Goal: Information Seeking & Learning: Learn about a topic

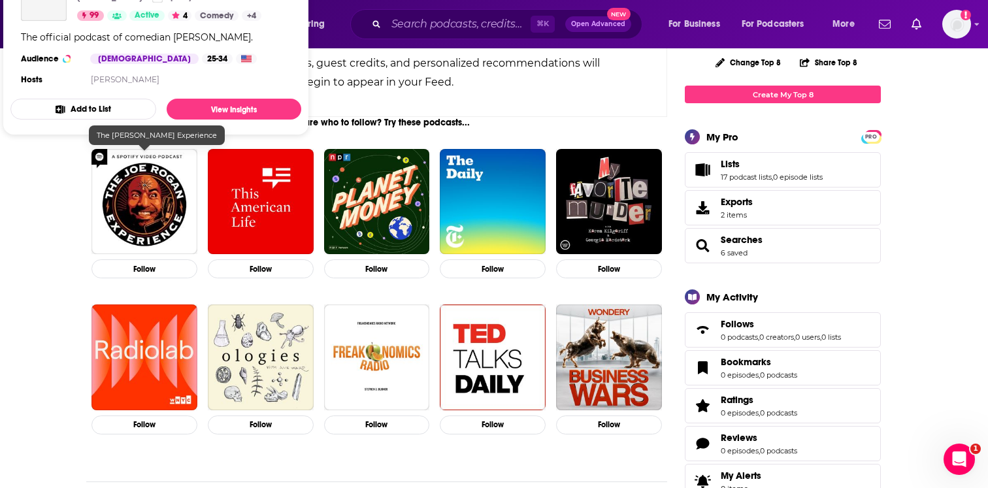
scroll to position [235, 0]
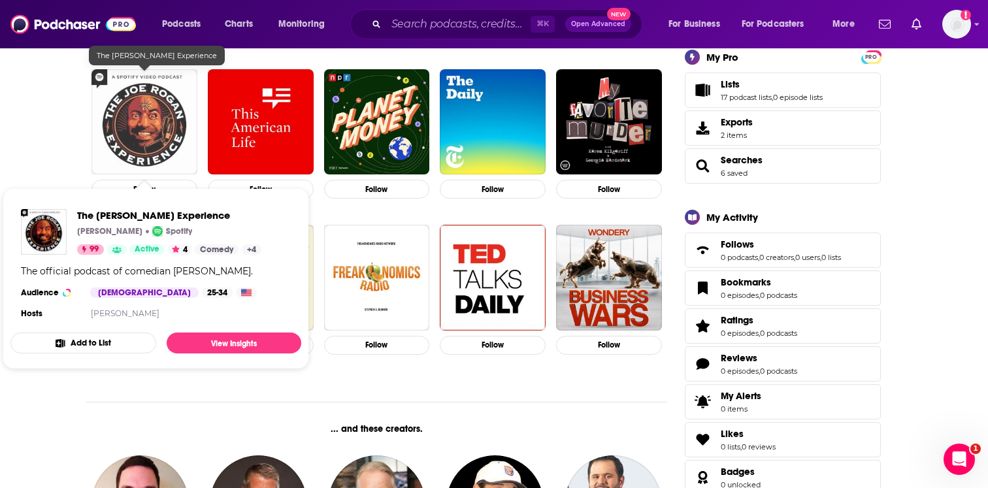
click at [154, 129] on img "The Joe Rogan Experience" at bounding box center [144, 122] width 106 height 106
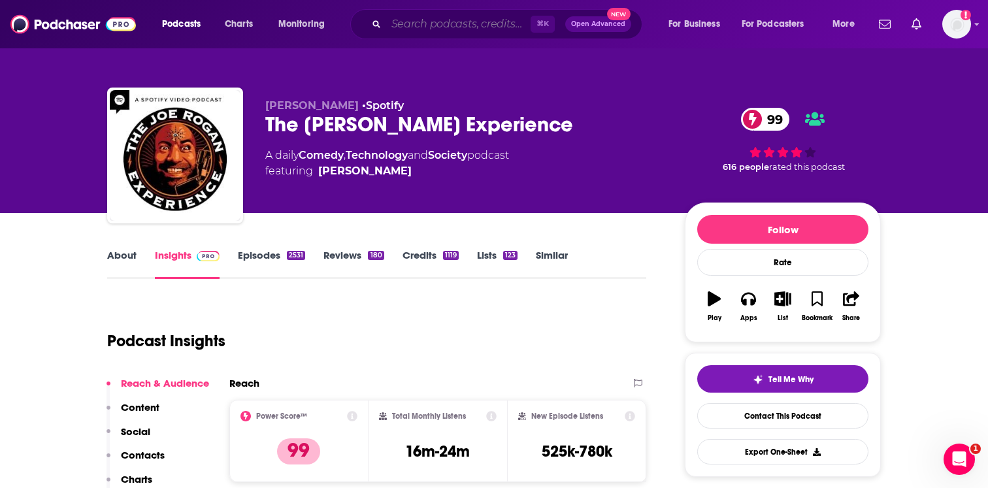
click at [452, 18] on input "Search podcasts, credits, & more..." at bounding box center [458, 24] width 144 height 21
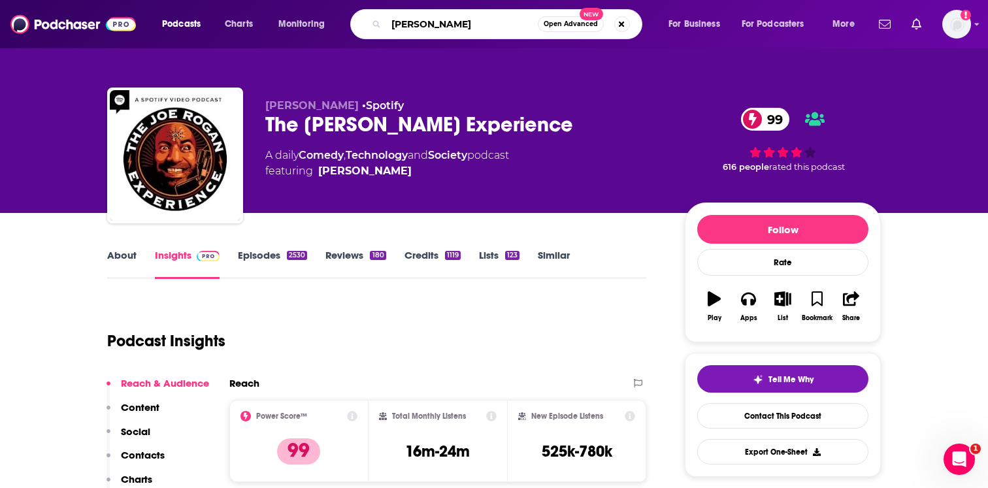
type input "[PERSON_NAME]"
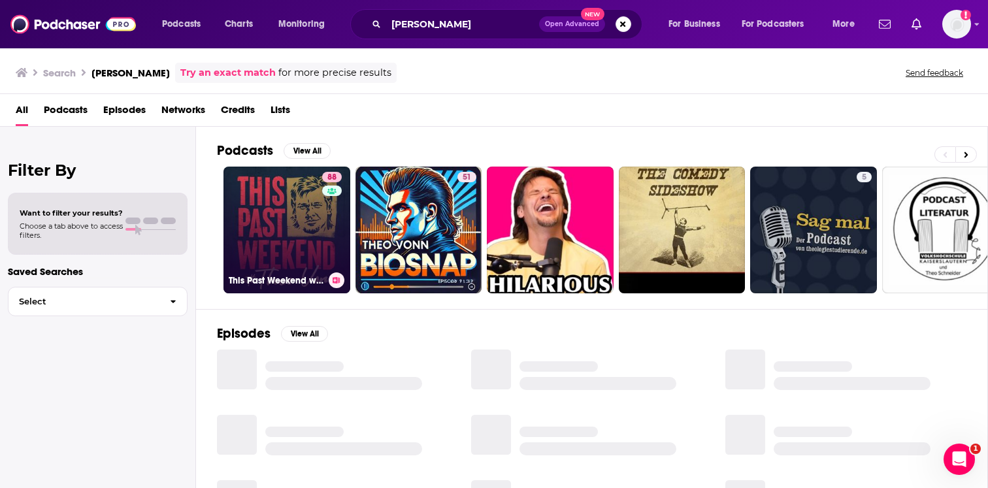
click at [337, 211] on div "88" at bounding box center [333, 222] width 23 height 101
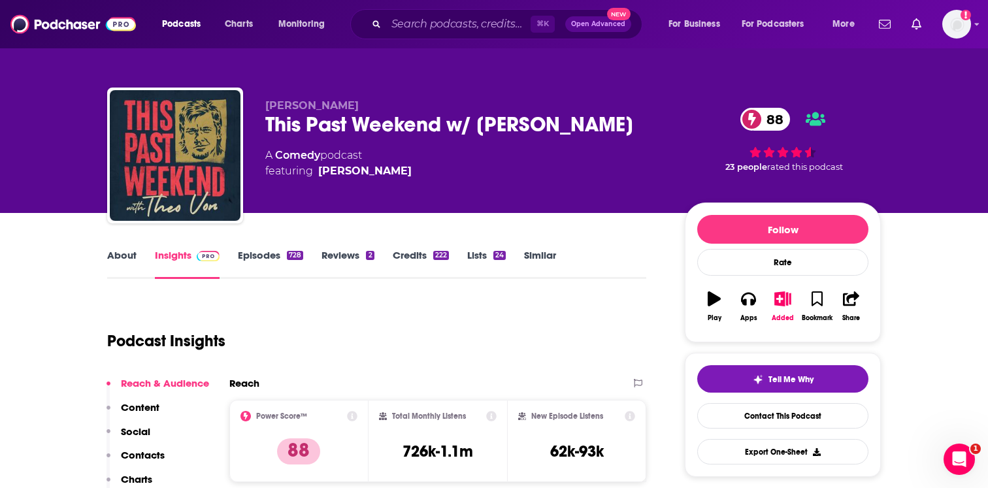
click at [556, 247] on div "About Insights Episodes 728 Reviews 2 Credits 222 Lists 24 Similar" at bounding box center [376, 263] width 539 height 32
click at [554, 248] on div "About Insights Episodes 728 Reviews 2 Credits 222 Lists 24 Similar" at bounding box center [376, 263] width 539 height 32
click at [550, 255] on link "Similar" at bounding box center [540, 264] width 32 height 30
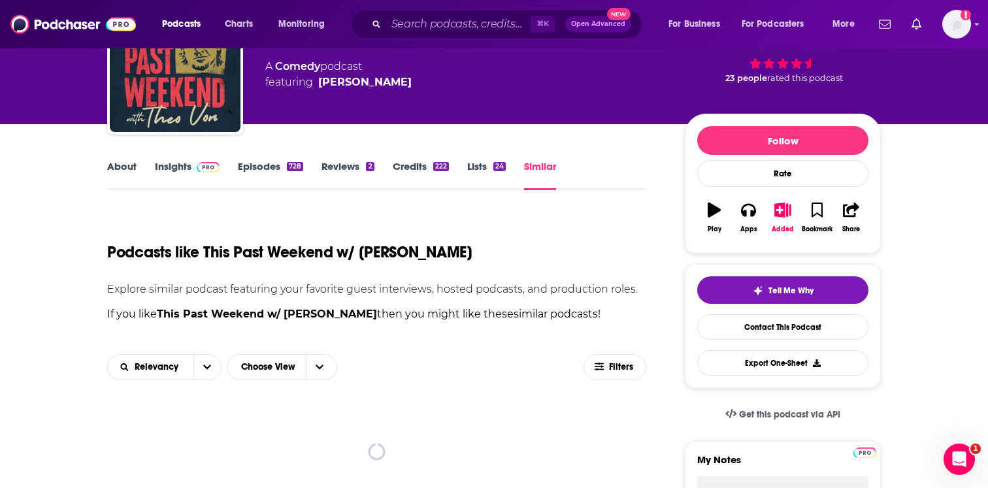
scroll to position [95, 0]
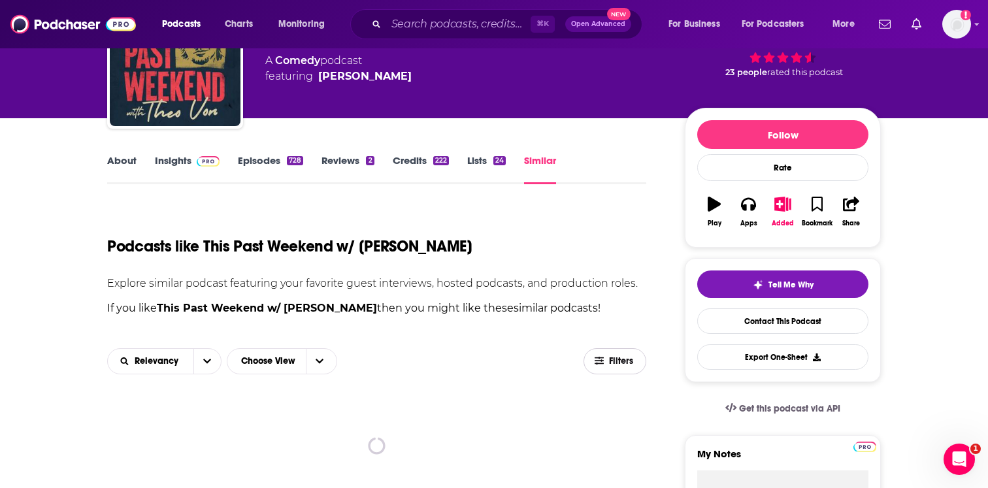
click at [609, 363] on span "Filters" at bounding box center [622, 361] width 26 height 9
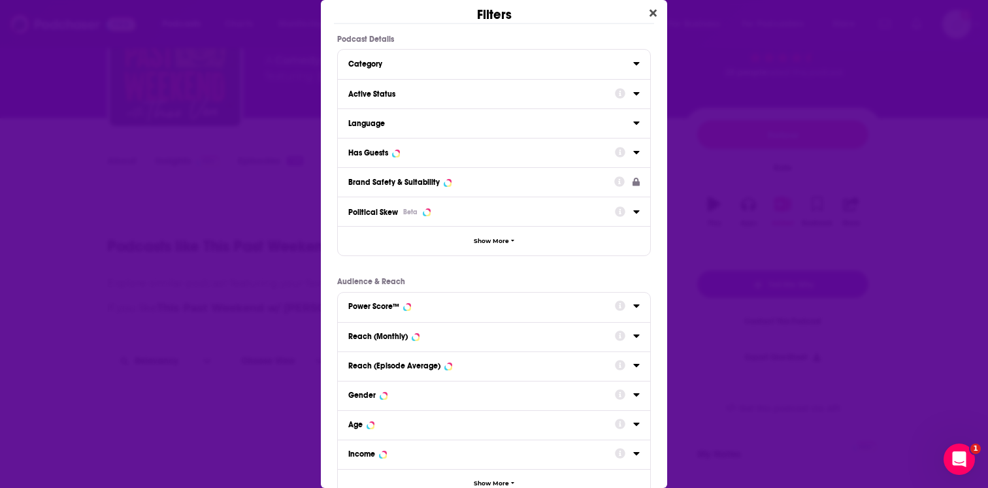
click at [421, 57] on button "Category" at bounding box center [490, 63] width 285 height 16
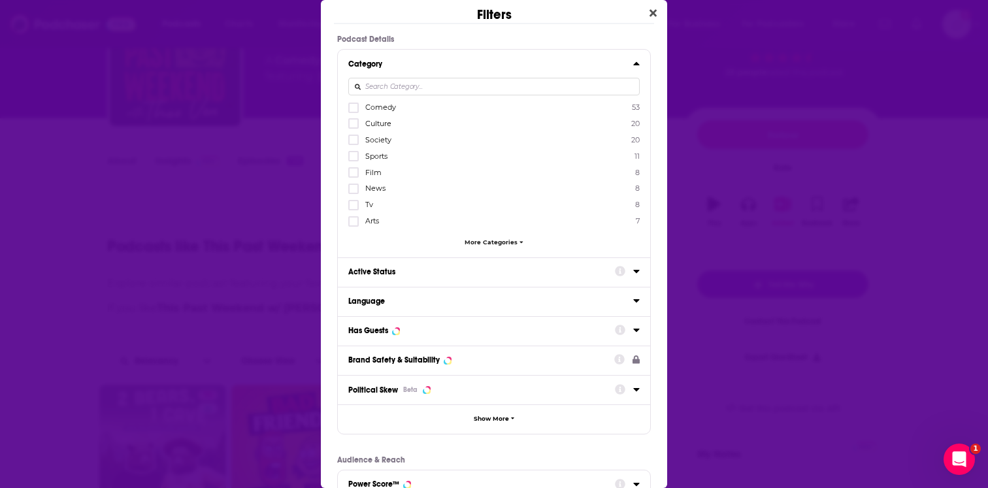
click at [421, 56] on button "Category" at bounding box center [490, 63] width 285 height 16
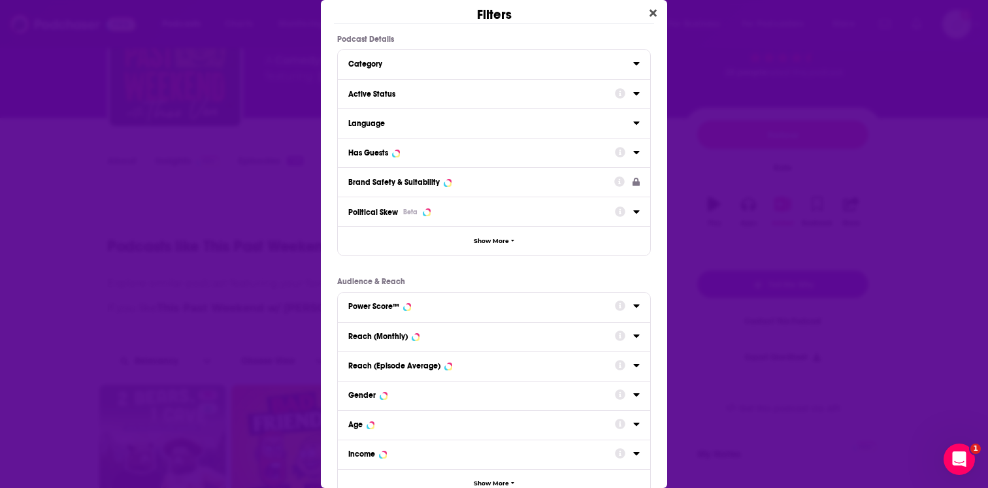
click at [422, 99] on button "Active Status" at bounding box center [481, 93] width 267 height 16
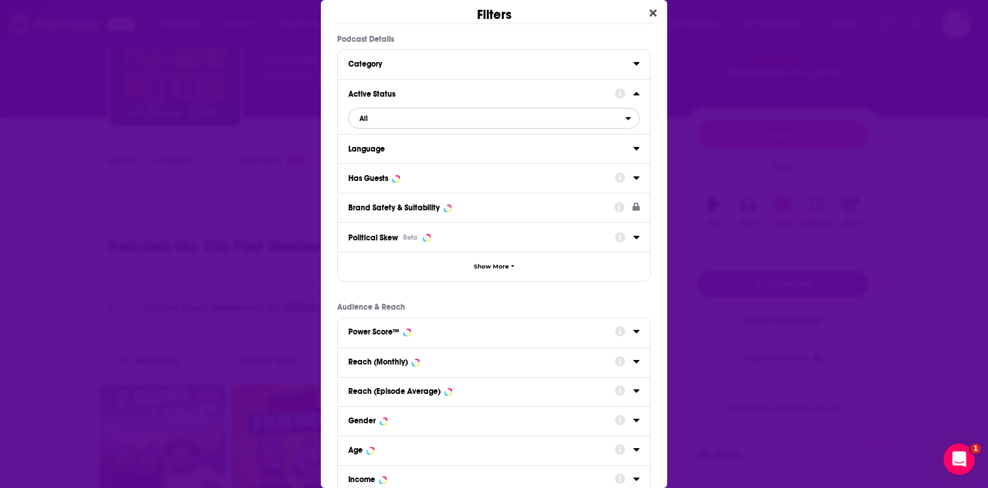
click at [411, 118] on span "All" at bounding box center [487, 118] width 276 height 17
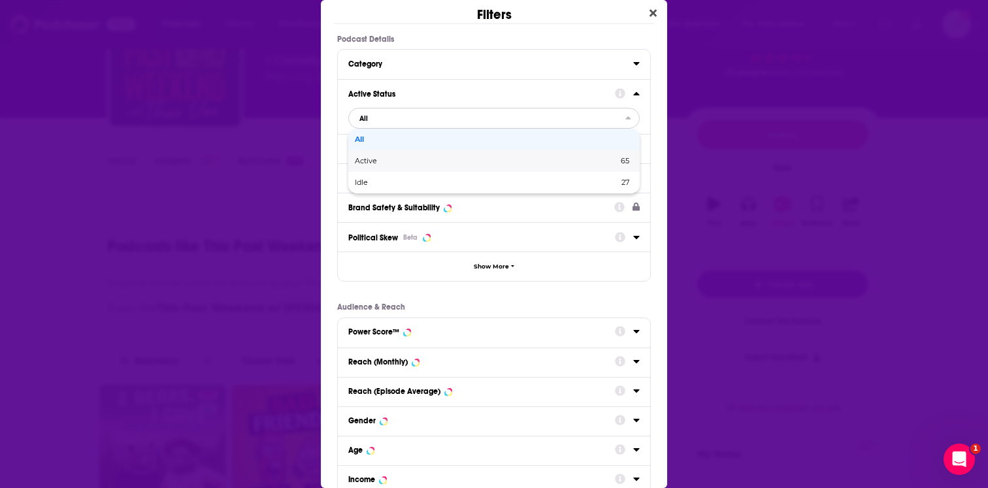
click at [409, 161] on span "Active" at bounding box center [426, 161] width 142 height 7
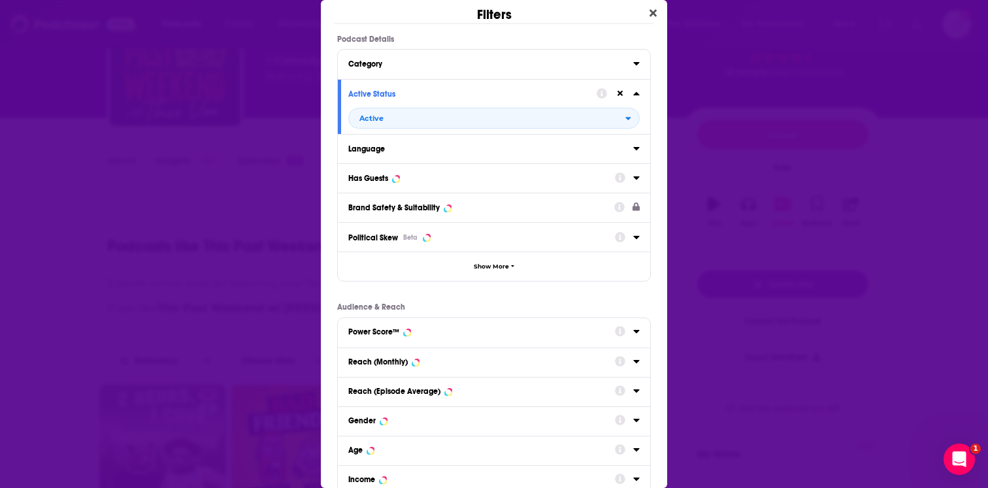
click at [410, 153] on div "Language" at bounding box center [486, 148] width 276 height 9
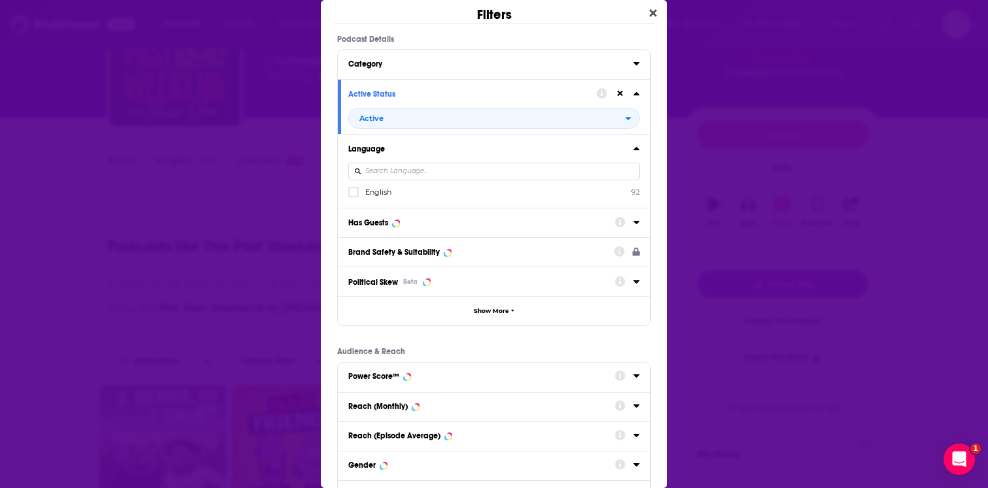
click at [410, 153] on div "Language" at bounding box center [486, 148] width 276 height 9
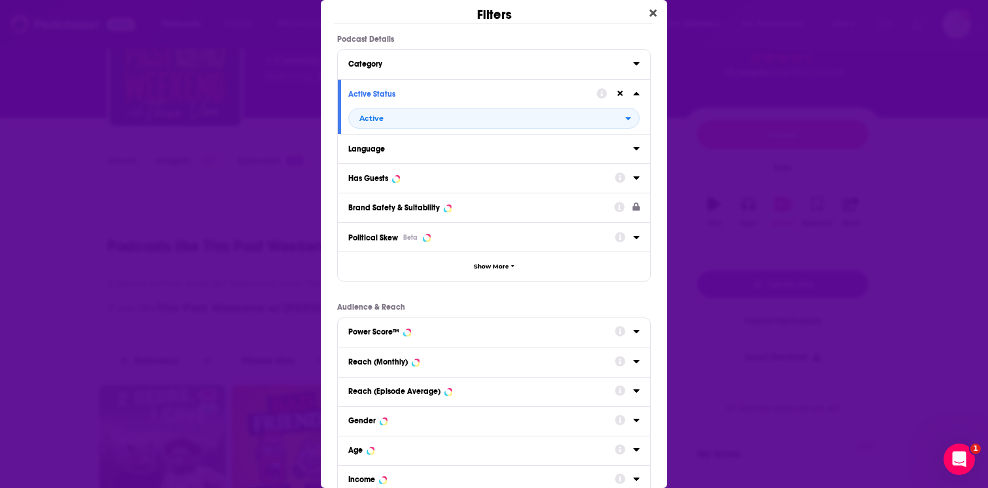
click at [410, 171] on button "Has Guests" at bounding box center [481, 177] width 267 height 16
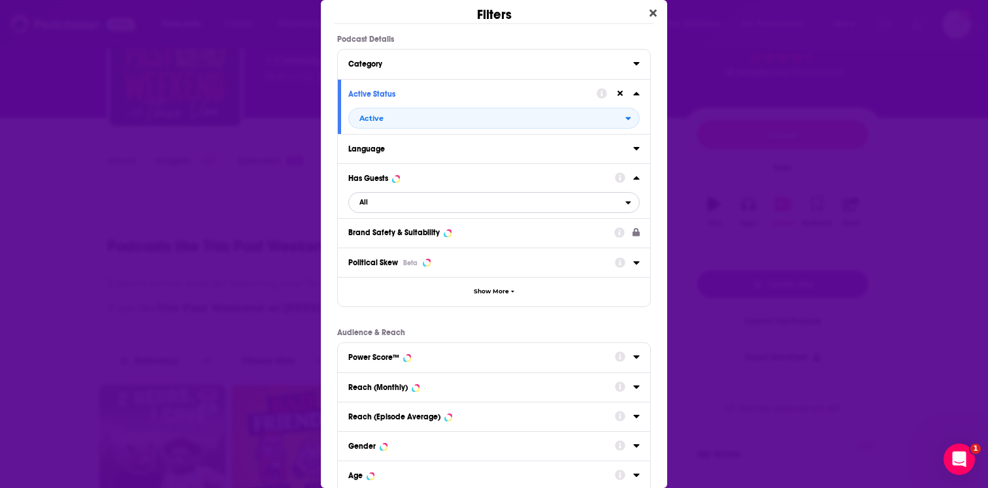
click at [406, 210] on span "All" at bounding box center [487, 202] width 276 height 17
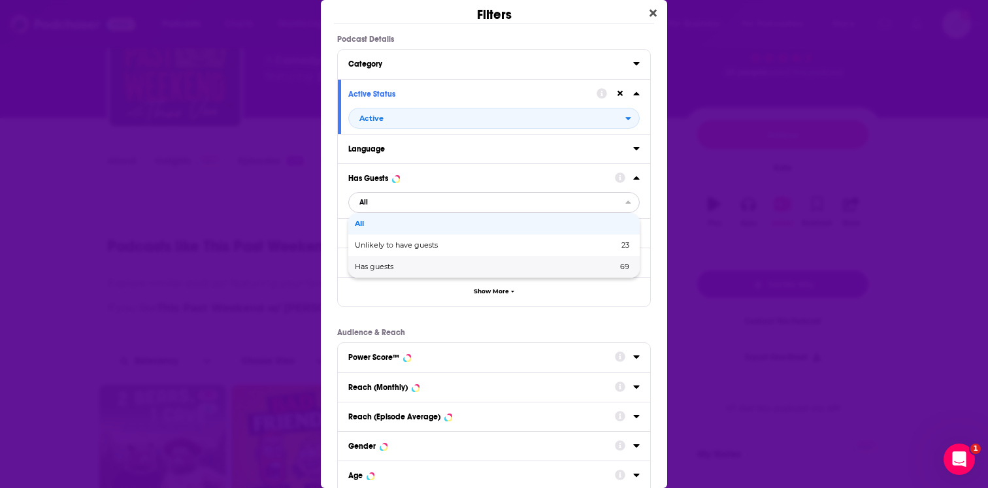
click at [407, 263] on div "Has guests 69" at bounding box center [493, 267] width 291 height 22
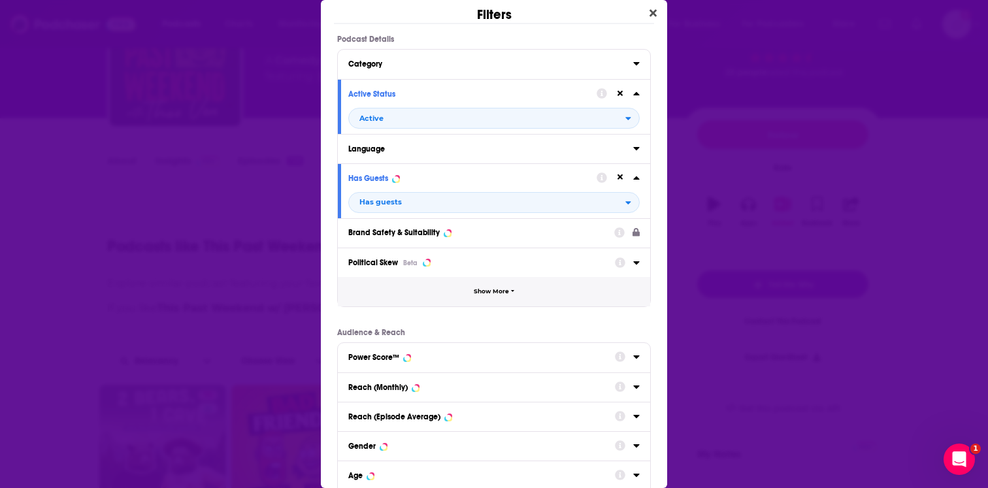
click at [407, 295] on button "Show More" at bounding box center [494, 291] width 312 height 29
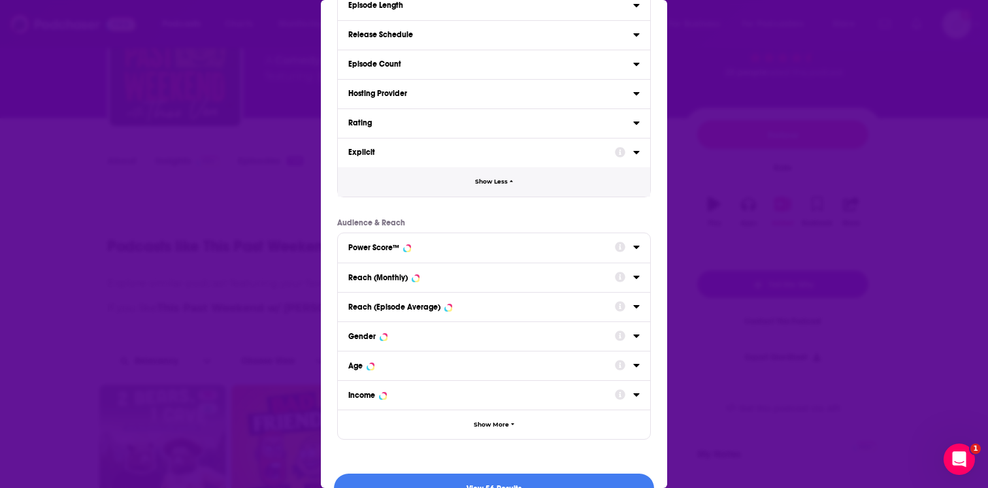
scroll to position [384, 0]
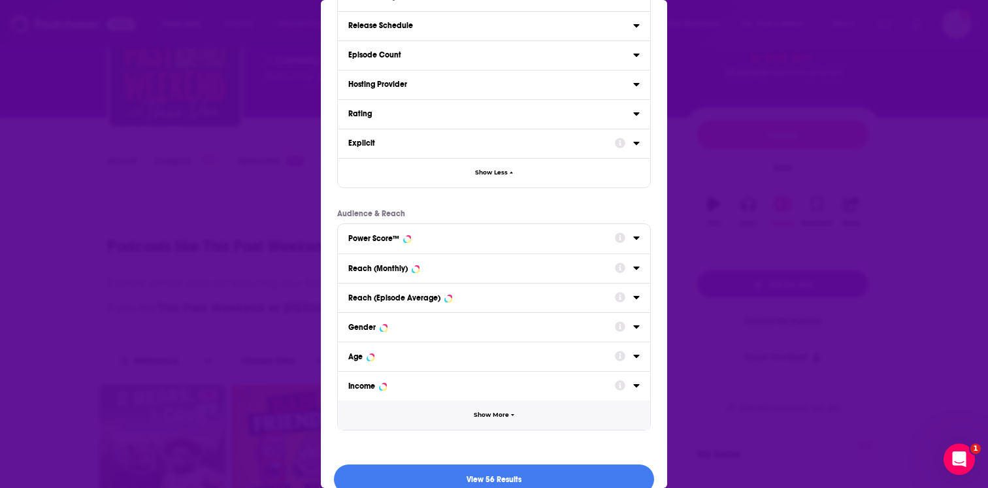
click at [468, 413] on button "Show More" at bounding box center [494, 415] width 312 height 29
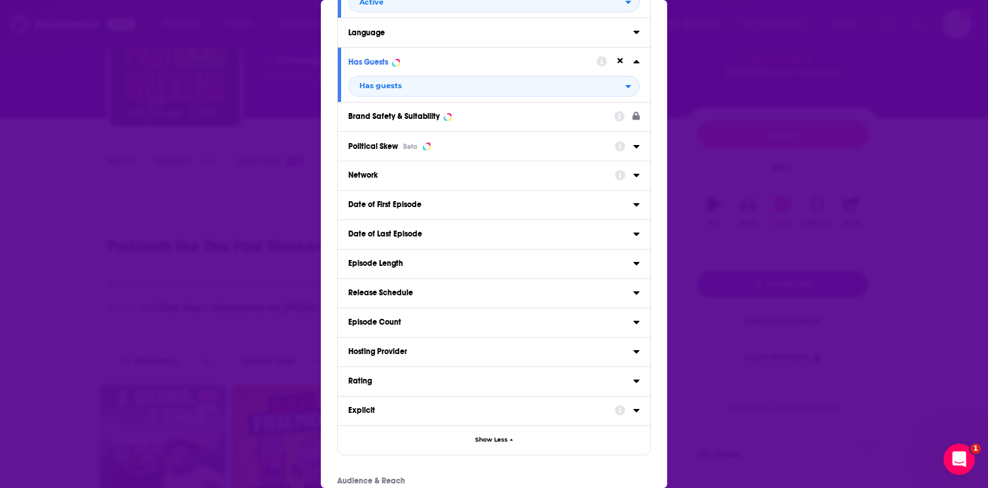
scroll to position [116, 0]
click at [410, 144] on div "Beta" at bounding box center [410, 147] width 14 height 8
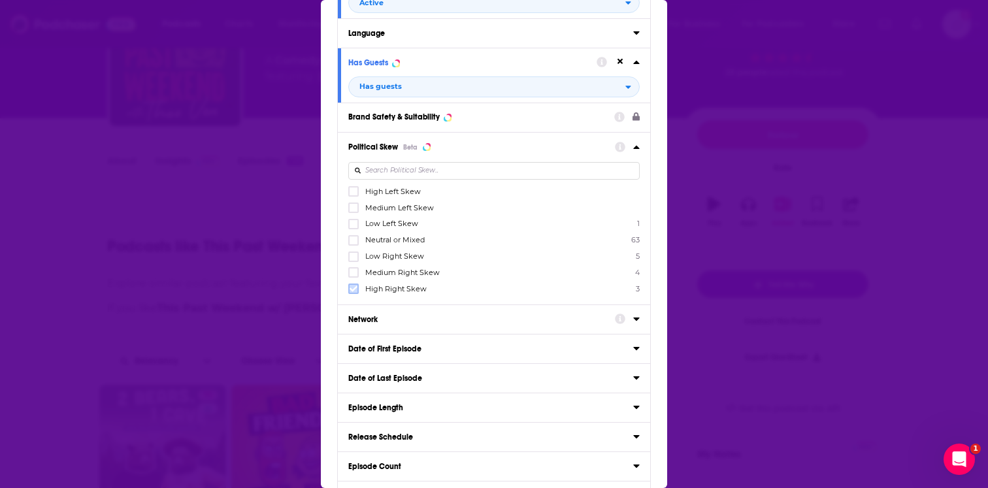
click at [357, 286] on icon "Dialog" at bounding box center [354, 289] width 8 height 6
click at [354, 288] on icon "Dialog" at bounding box center [354, 289] width 8 height 6
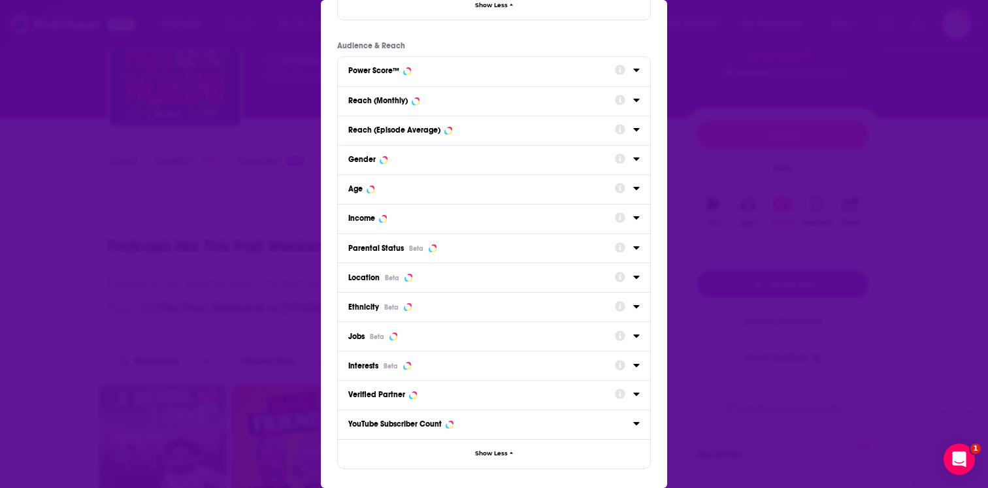
scroll to position [750, 0]
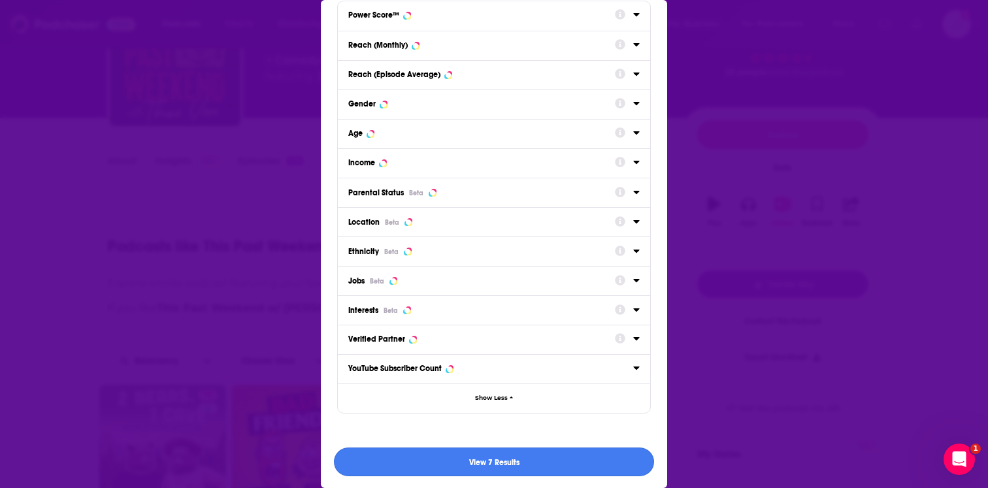
click at [408, 453] on button "View 7 Results" at bounding box center [494, 462] width 320 height 29
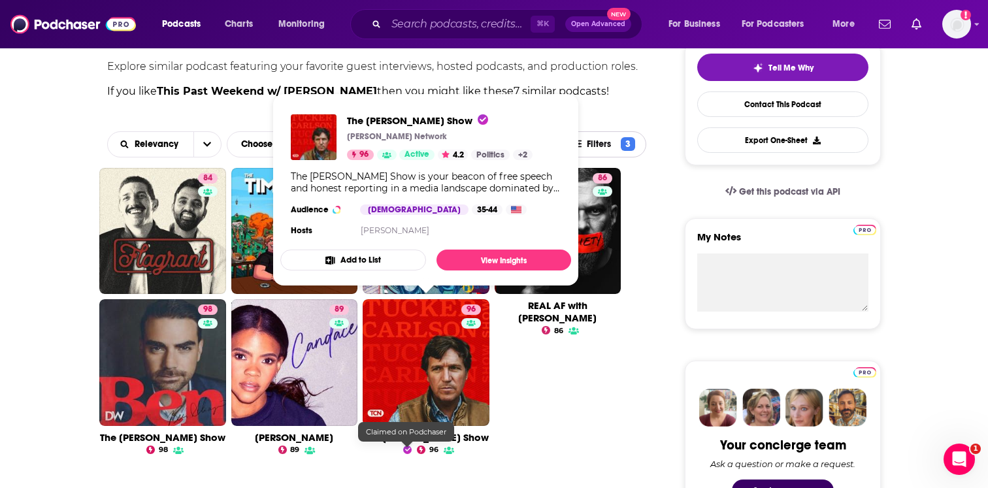
scroll to position [312, 0]
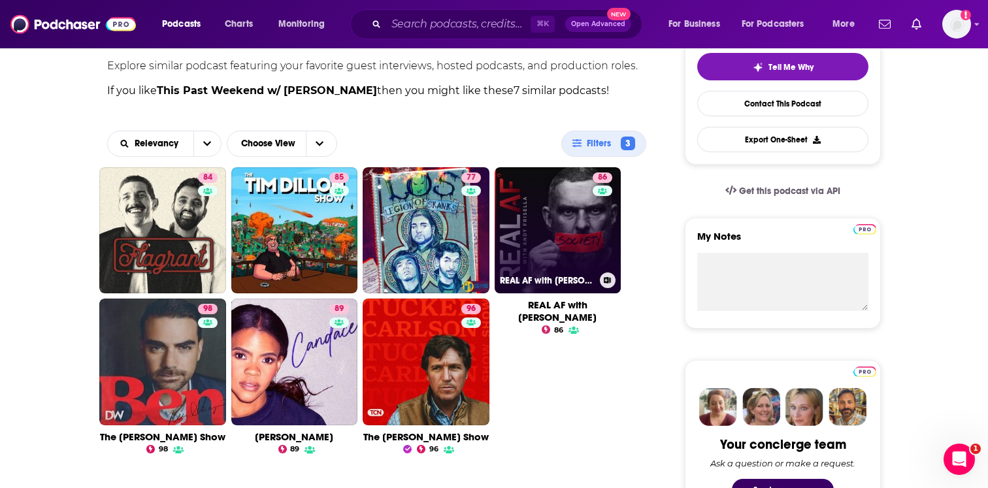
click at [584, 231] on link "86 REAL AF with Andy Frisella" at bounding box center [558, 230] width 127 height 127
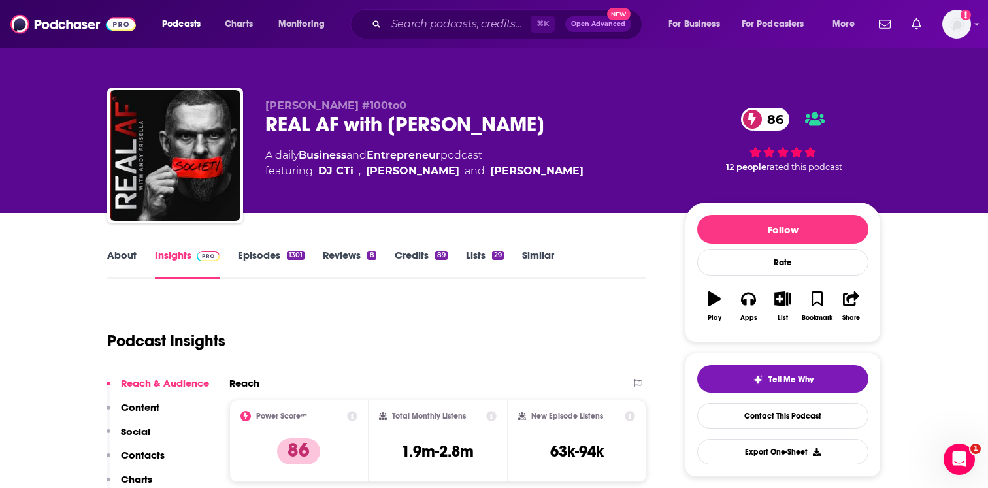
click at [293, 265] on link "Episodes 1301" at bounding box center [271, 264] width 67 height 30
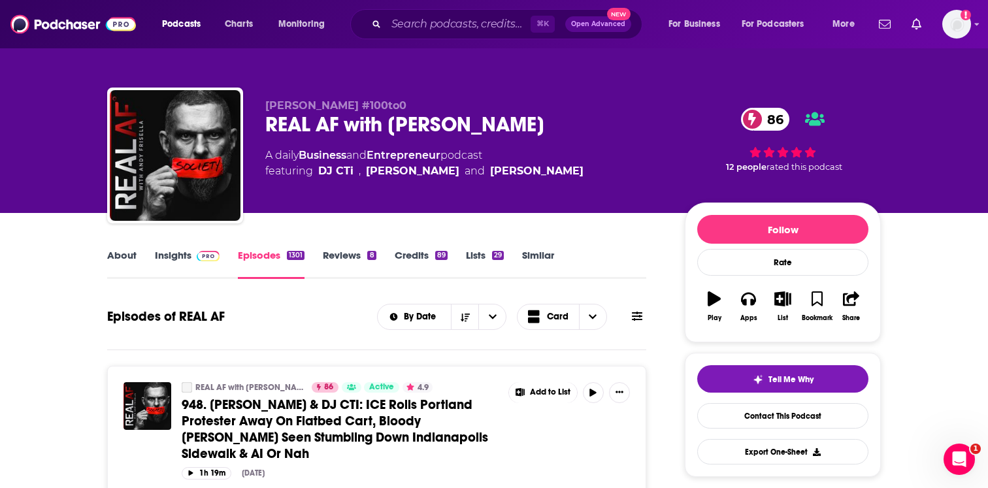
click at [127, 259] on link "About" at bounding box center [121, 264] width 29 height 30
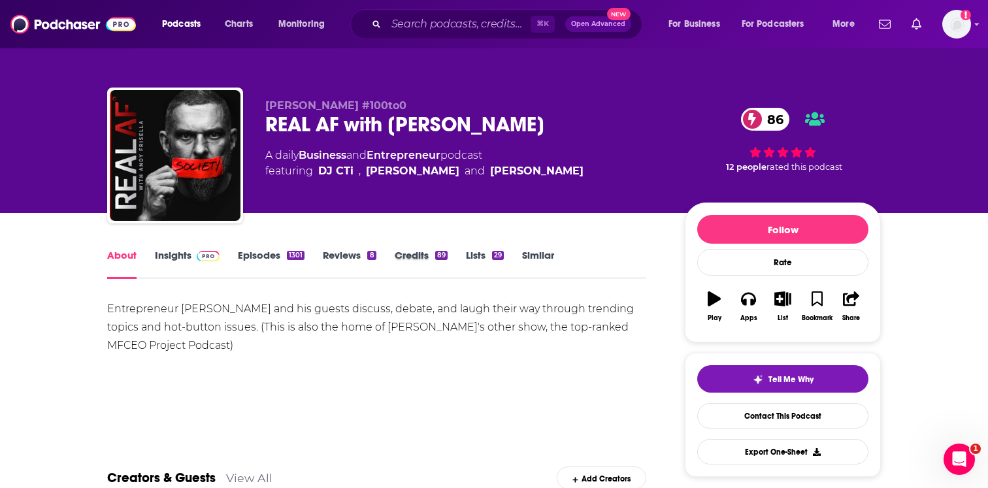
click at [451, 265] on div "Credits 89" at bounding box center [430, 264] width 71 height 30
click at [444, 263] on link "Credits 89" at bounding box center [421, 264] width 53 height 30
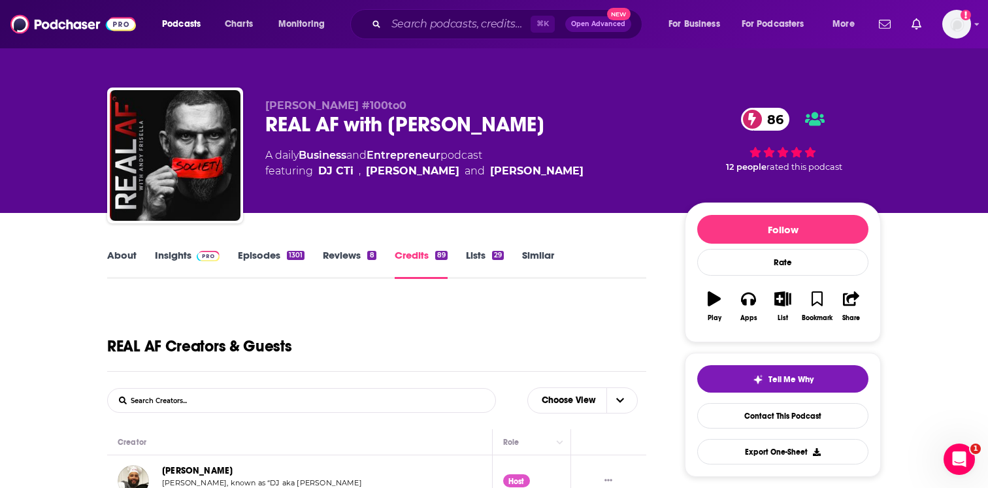
click at [265, 252] on link "Episodes 1301" at bounding box center [271, 264] width 67 height 30
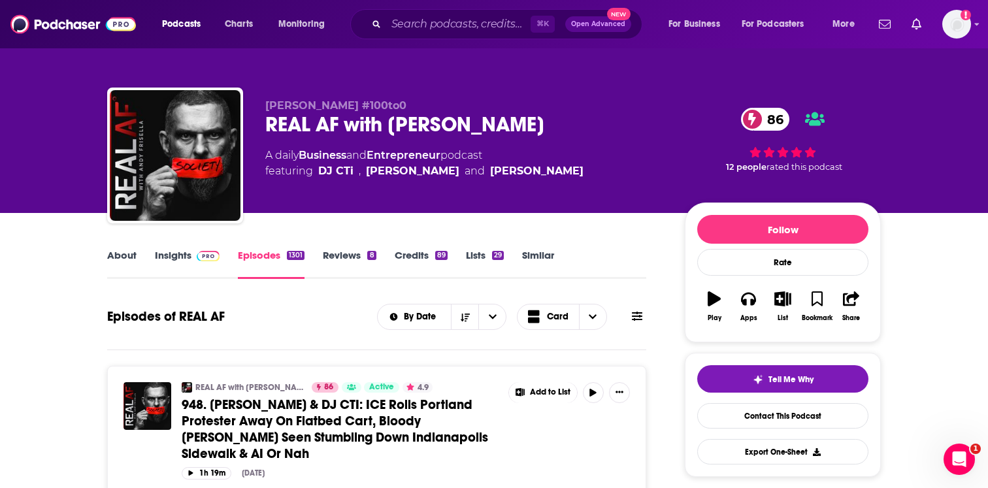
click at [195, 255] on span at bounding box center [205, 255] width 28 height 12
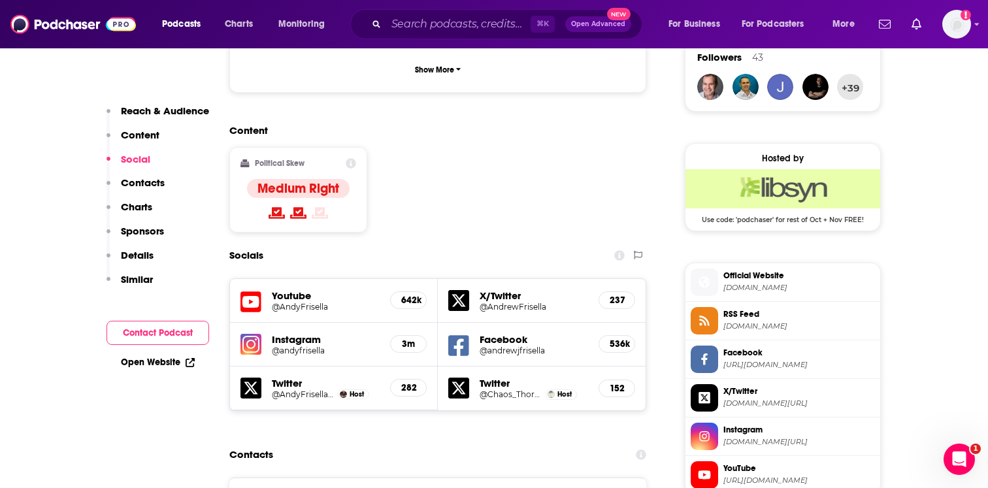
scroll to position [918, 0]
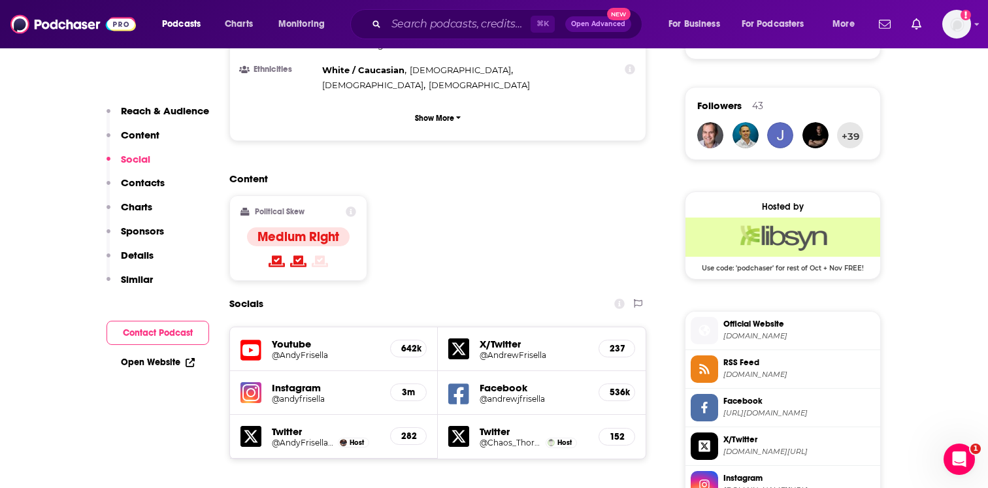
click at [299, 350] on h5 "@AndyFrisella" at bounding box center [326, 355] width 108 height 10
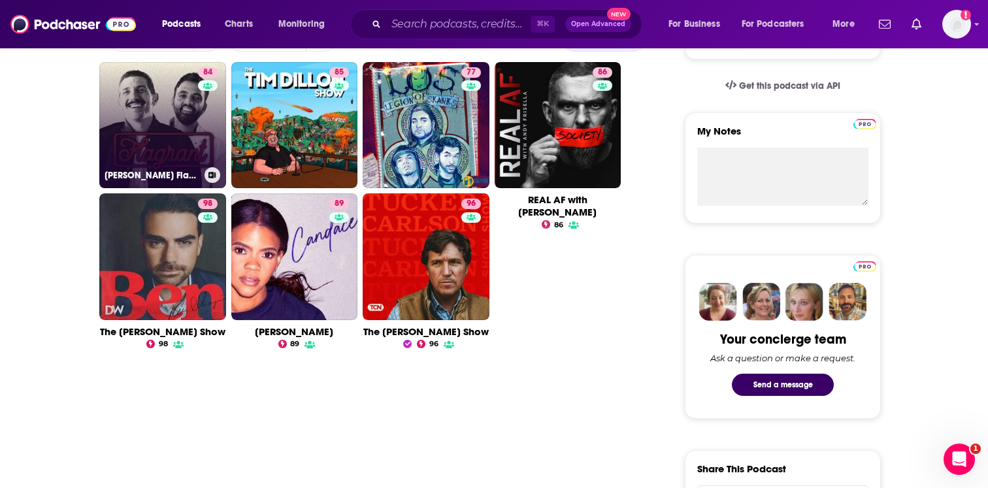
scroll to position [428, 0]
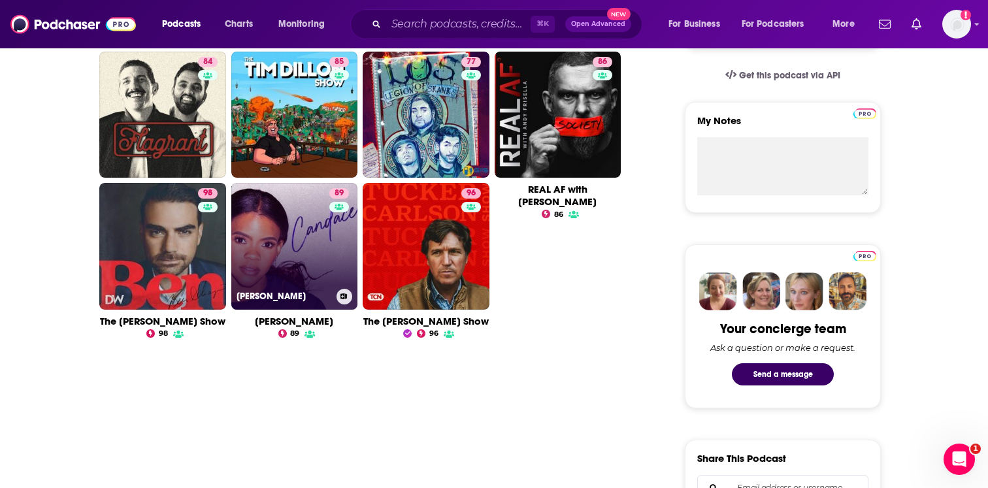
click at [292, 276] on link "89 Candace" at bounding box center [294, 246] width 127 height 127
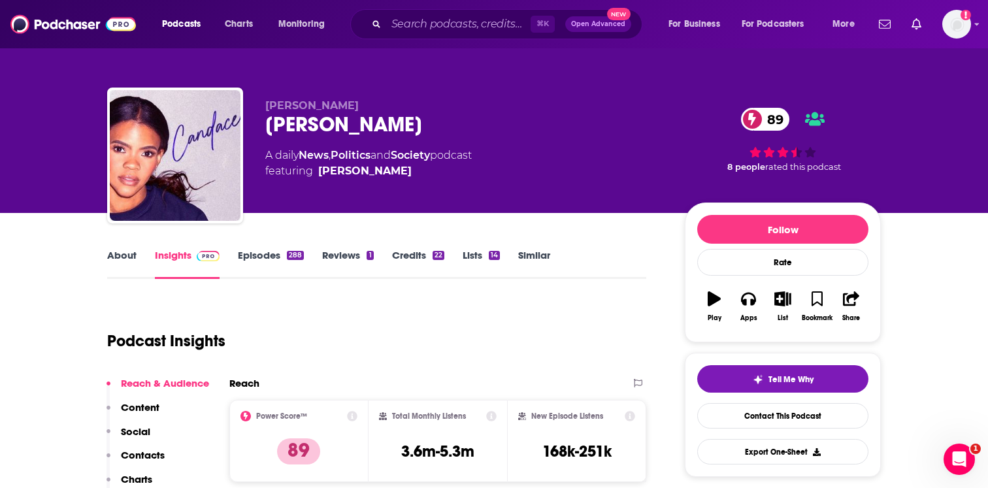
click at [295, 269] on link "Episodes 288" at bounding box center [271, 264] width 66 height 30
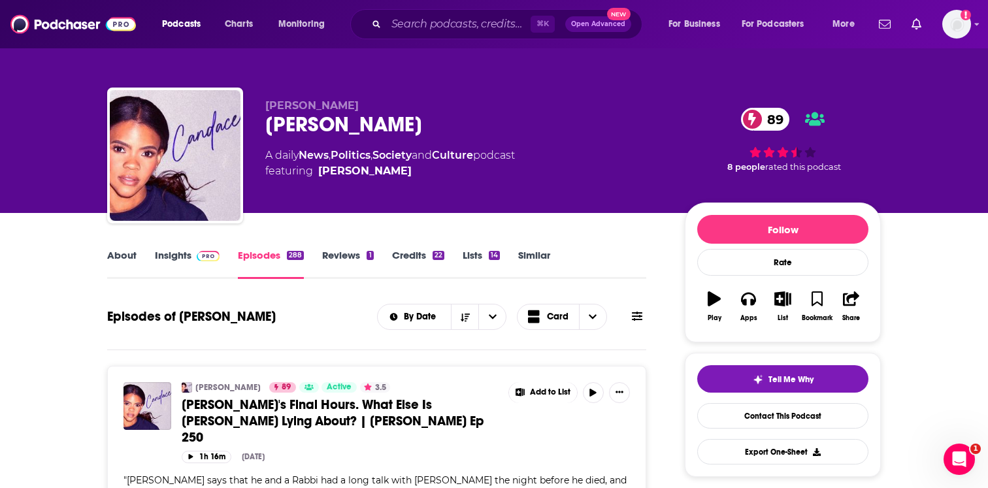
click at [162, 267] on link "Insights" at bounding box center [187, 264] width 65 height 30
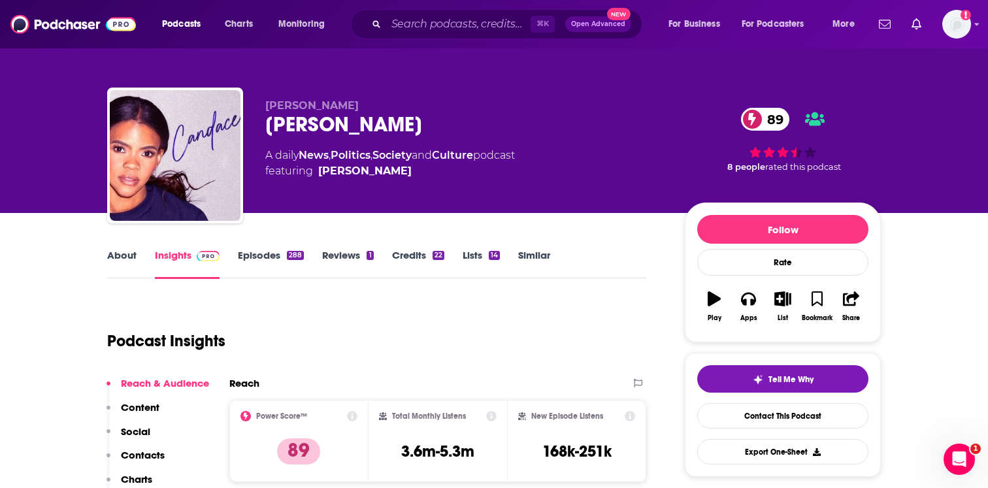
click at [131, 260] on link "About" at bounding box center [121, 264] width 29 height 30
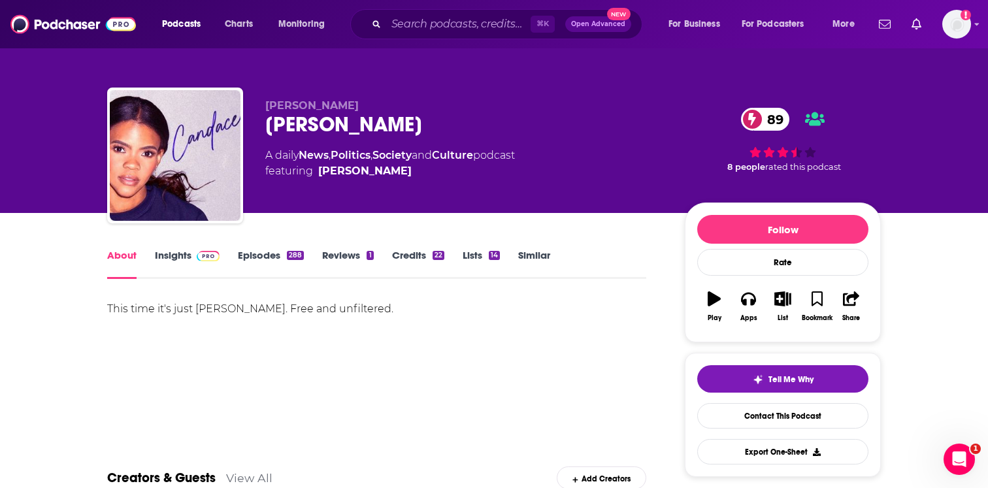
click at [193, 263] on link "Insights" at bounding box center [187, 264] width 65 height 30
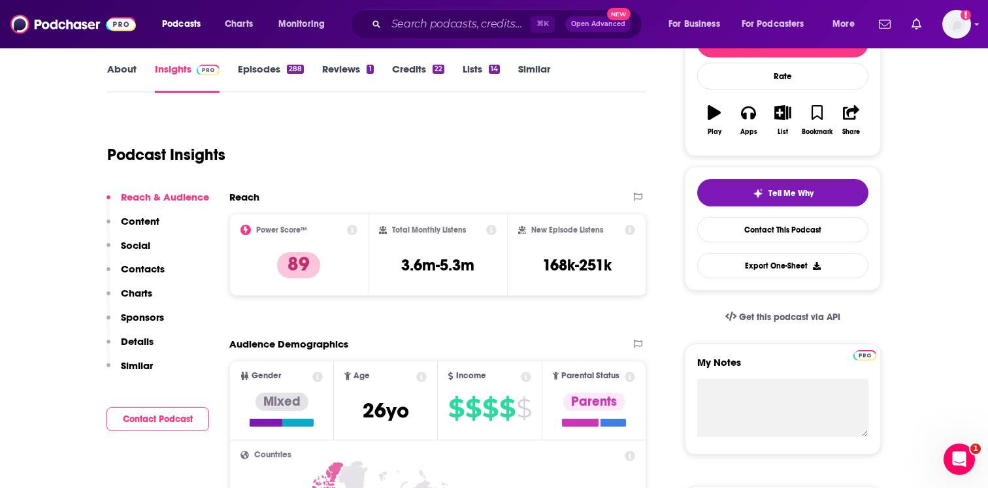
scroll to position [105, 0]
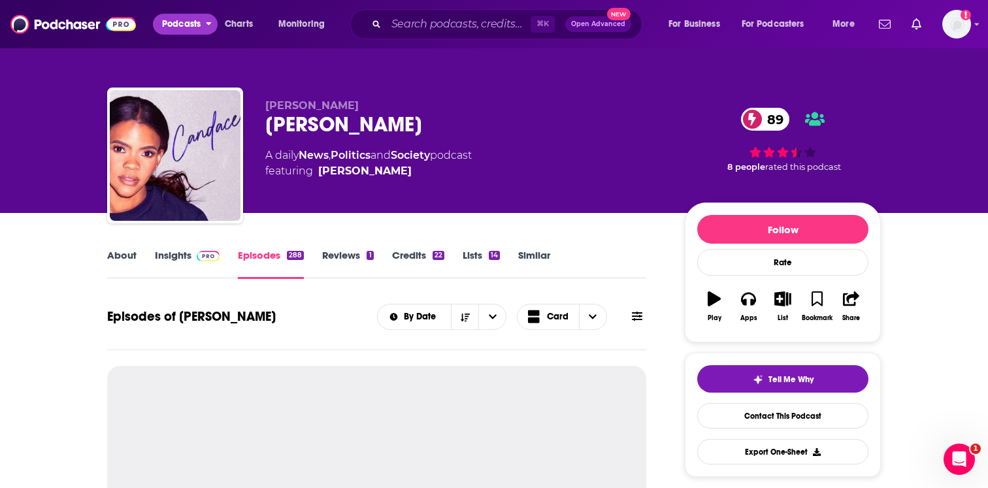
click at [196, 18] on span "Podcasts" at bounding box center [181, 24] width 39 height 18
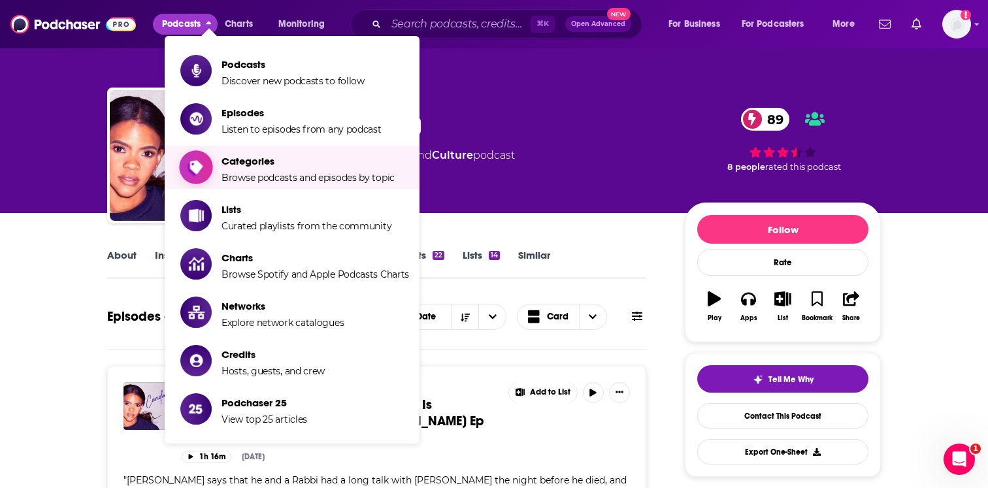
click at [221, 165] on link "Categories Browse podcasts and episodes by topic" at bounding box center [294, 167] width 229 height 33
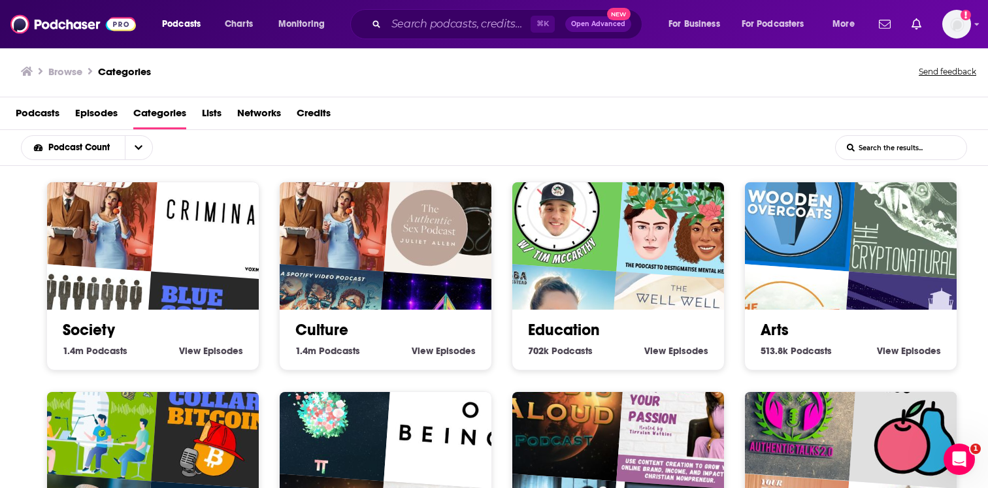
click at [871, 150] on input "List Search Input" at bounding box center [901, 148] width 131 height 24
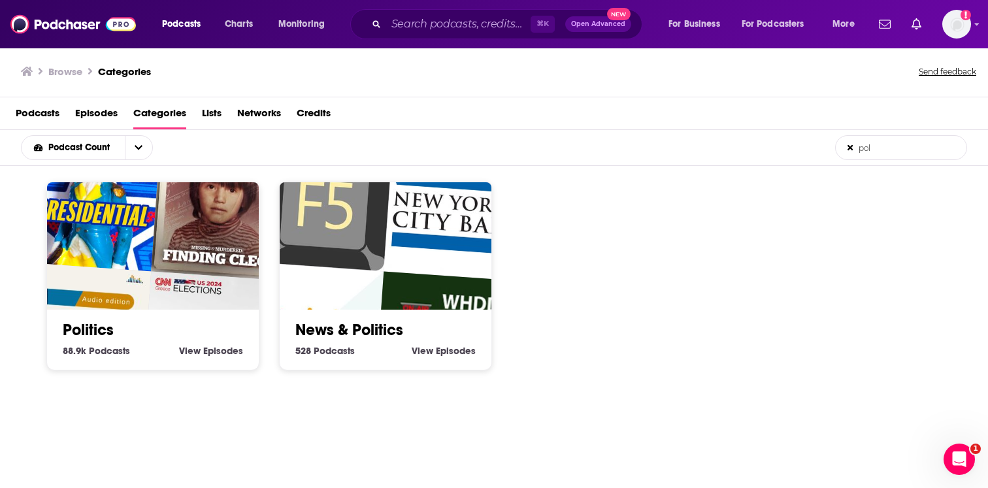
type input "pol"
click at [203, 306] on img "Ακούγοντας τις ΗΠΑ | Κώστας Πλιάκος" at bounding box center [209, 339] width 135 height 135
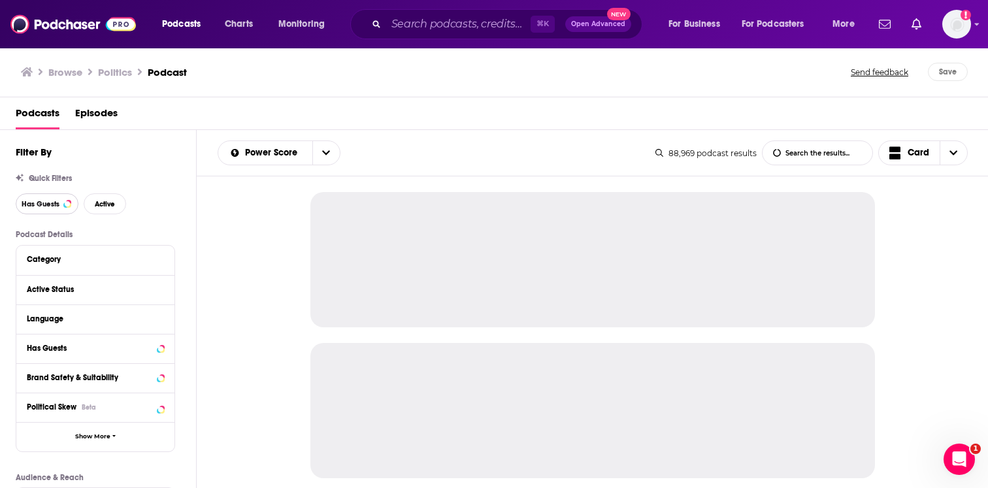
click at [57, 211] on button "Has Guests" at bounding box center [47, 203] width 63 height 21
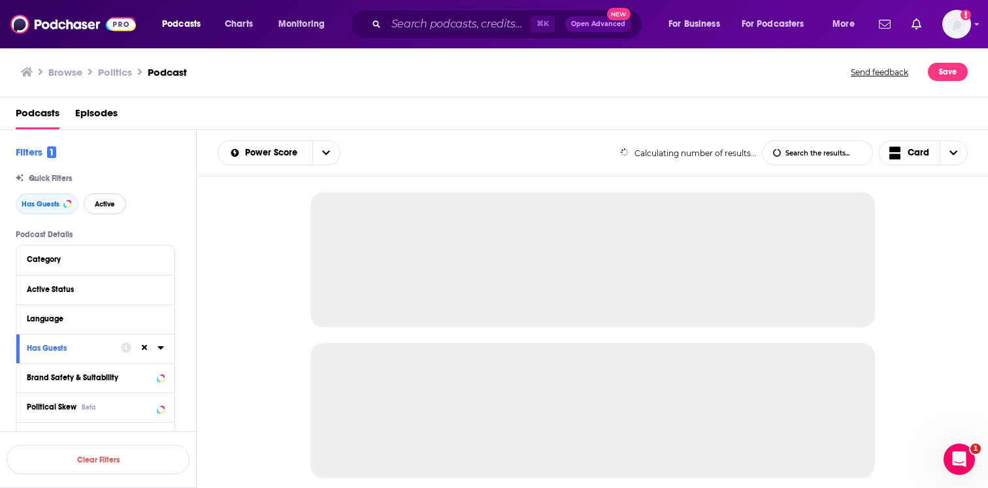
click at [115, 212] on button "Active" at bounding box center [105, 203] width 42 height 21
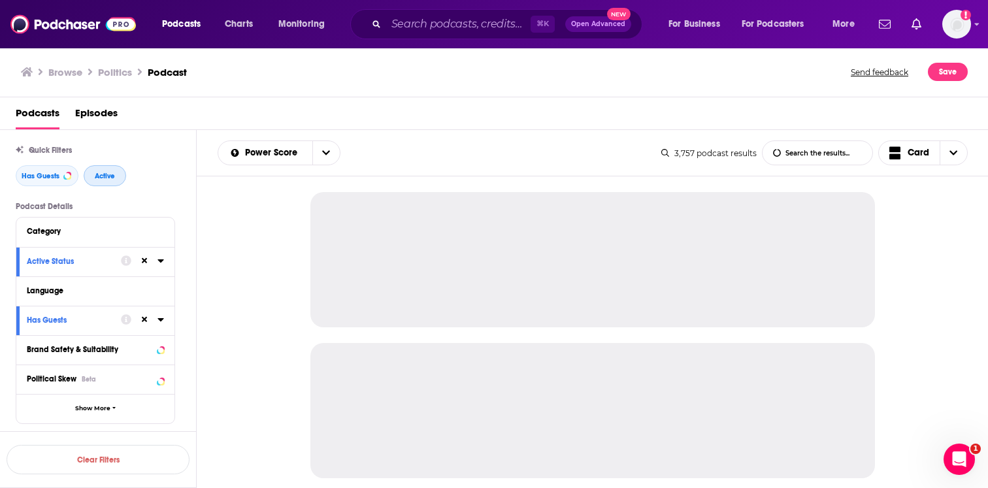
scroll to position [35, 0]
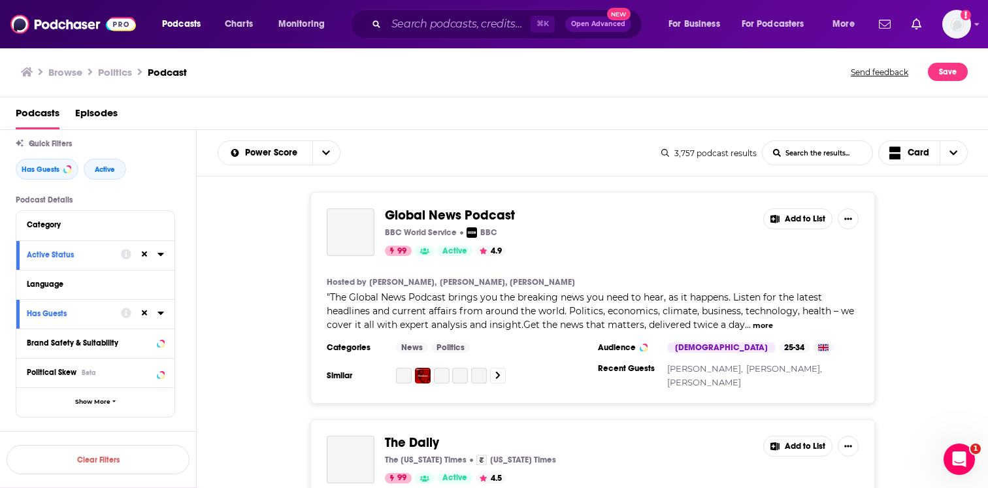
click at [96, 380] on button "Political Skew Beta" at bounding box center [95, 372] width 137 height 16
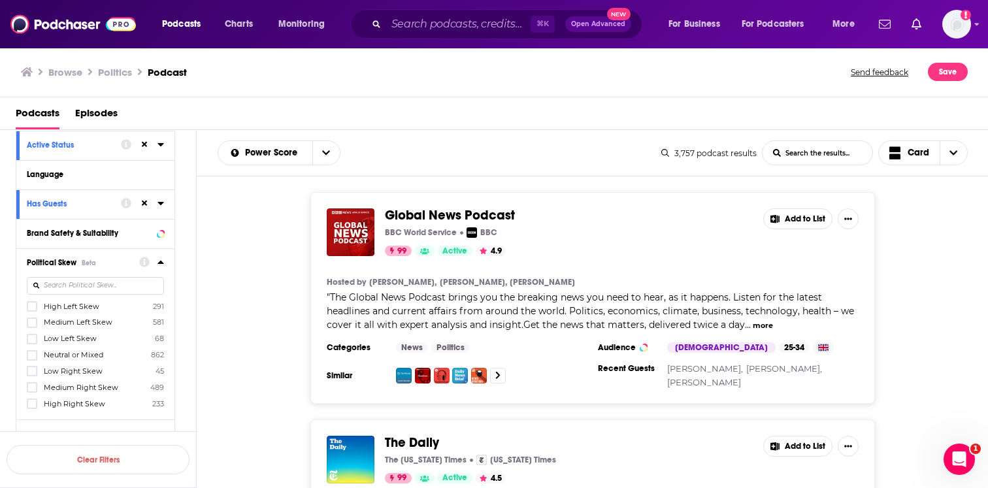
scroll to position [148, 0]
click at [33, 398] on icon at bounding box center [32, 400] width 8 height 6
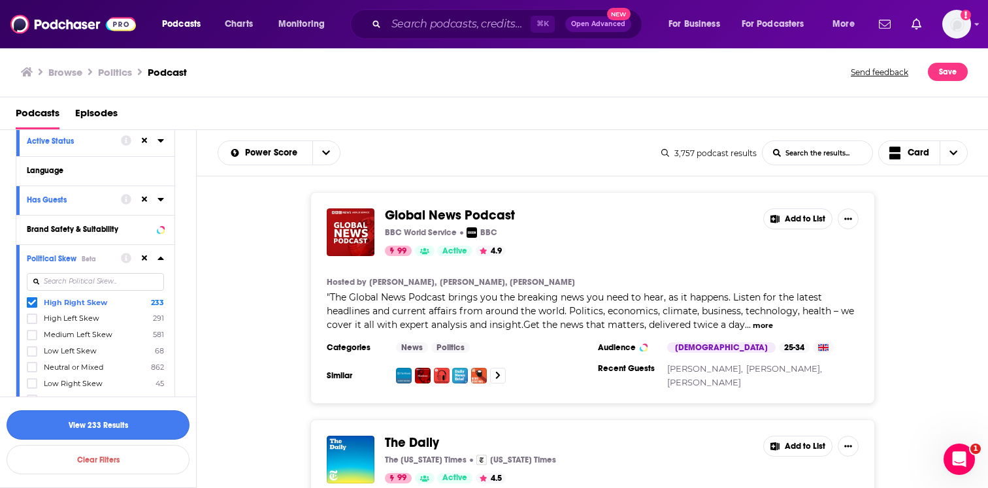
click at [86, 424] on button "View 233 Results" at bounding box center [98, 424] width 183 height 29
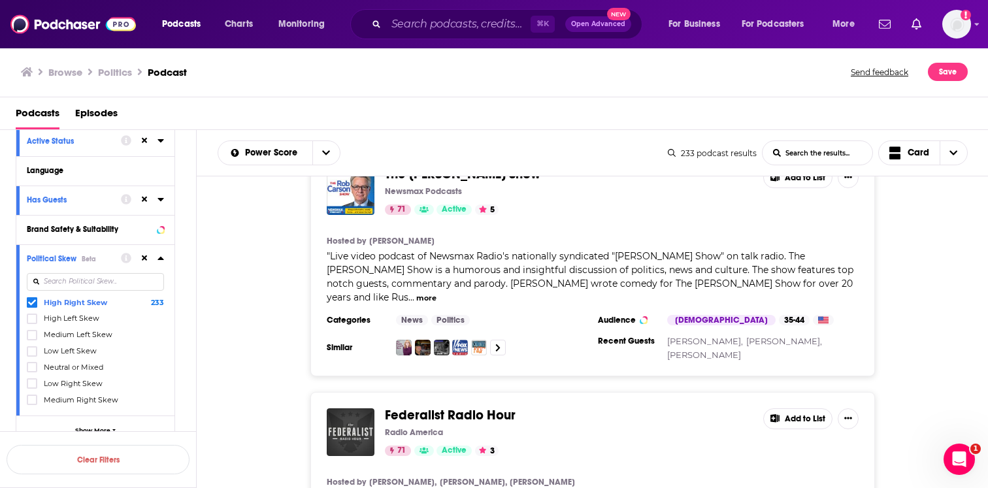
scroll to position [5268, 0]
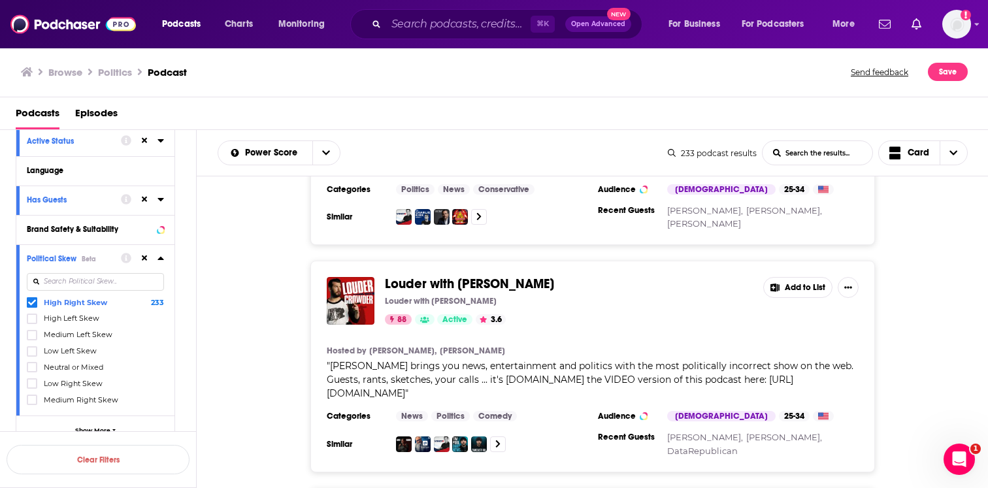
scroll to position [1056, 0]
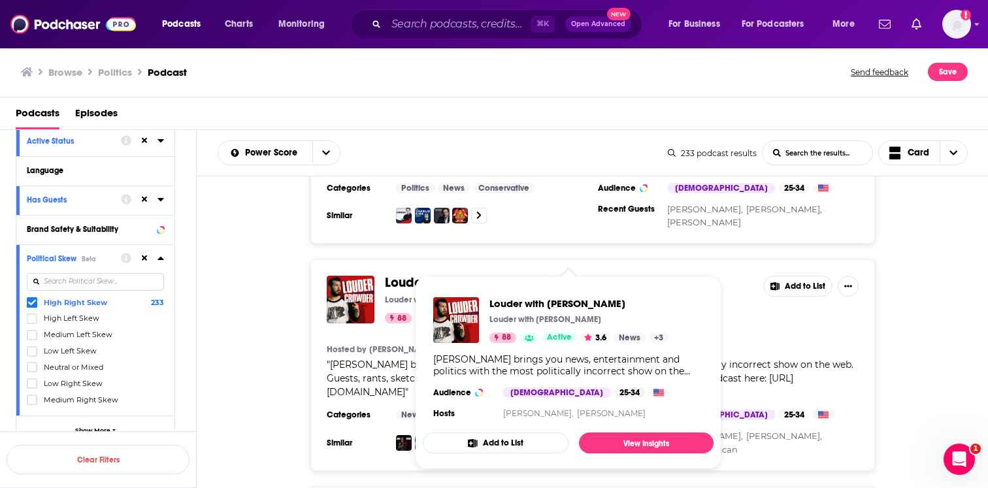
click at [413, 274] on span "Louder with Crowder" at bounding box center [469, 282] width 169 height 16
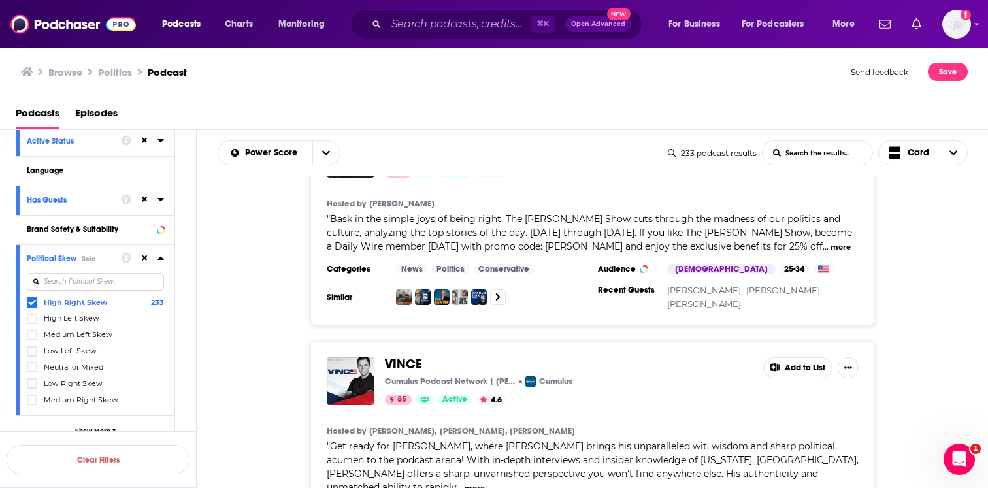
scroll to position [1429, 0]
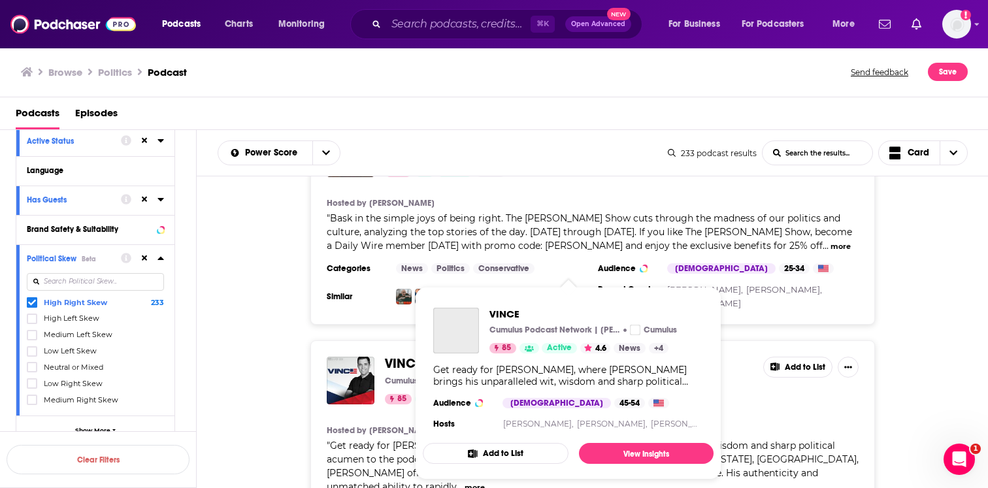
click at [396, 356] on span "VINCE" at bounding box center [403, 364] width 37 height 16
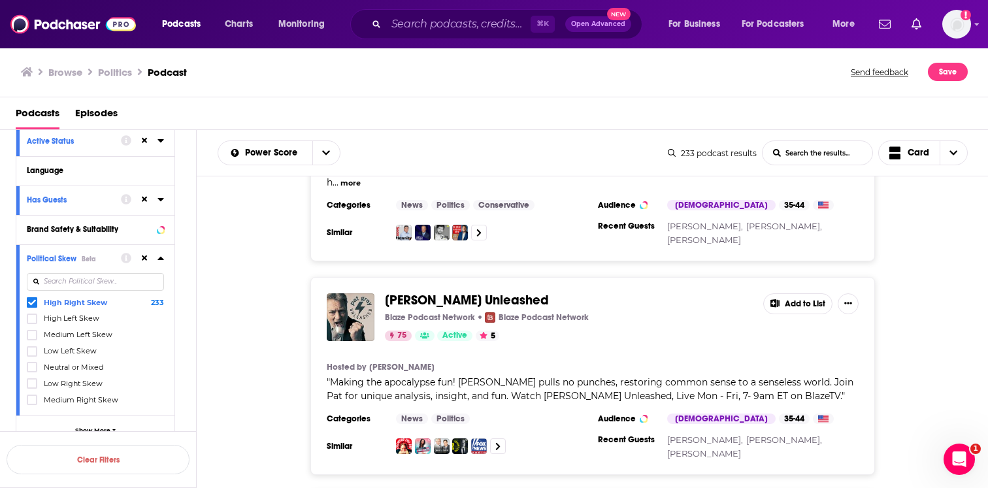
scroll to position [2886, 0]
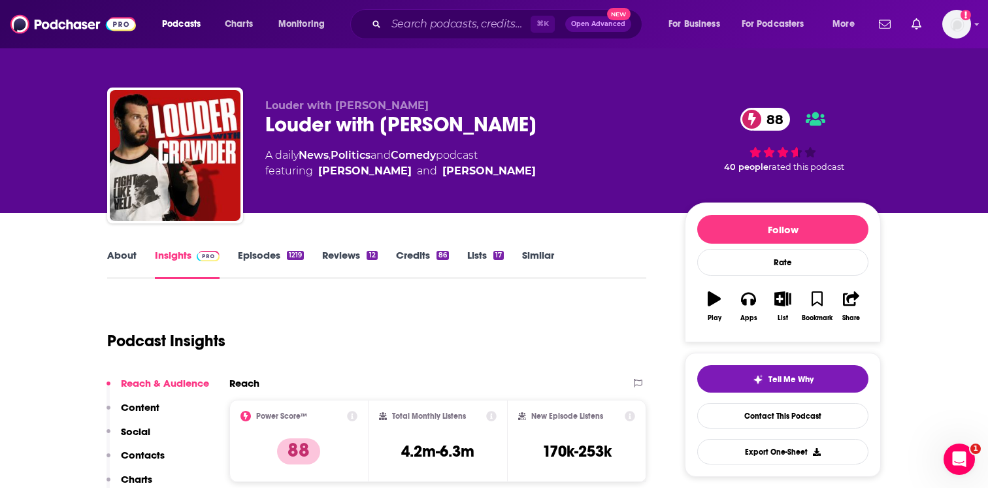
click at [282, 262] on link "Episodes 1219" at bounding box center [271, 264] width 66 height 30
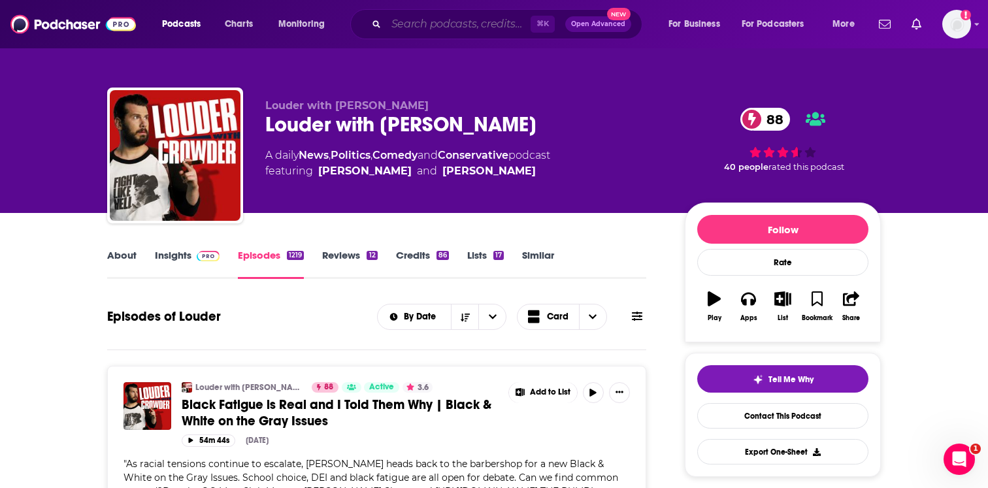
click at [469, 24] on input "Search podcasts, credits, & more..." at bounding box center [458, 24] width 144 height 21
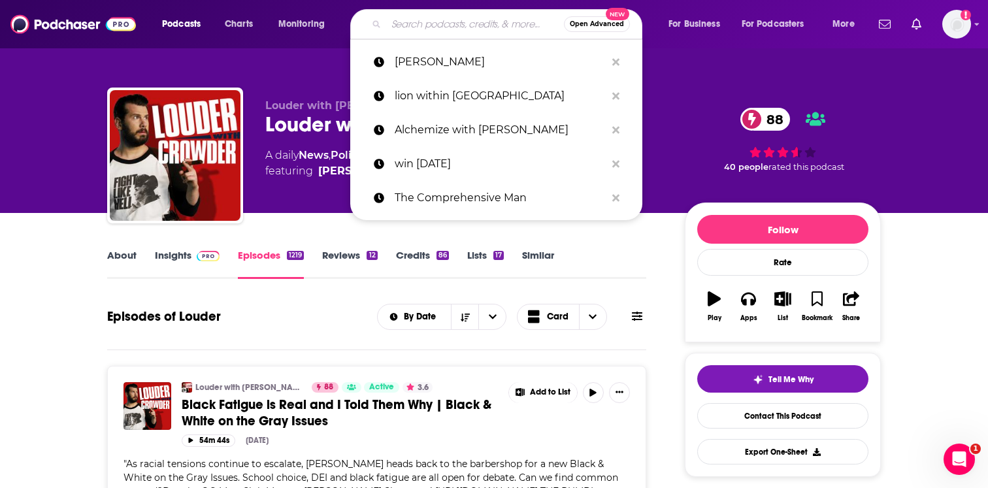
paste input "Rob Carson Show"
type input "Rob Carson Show"
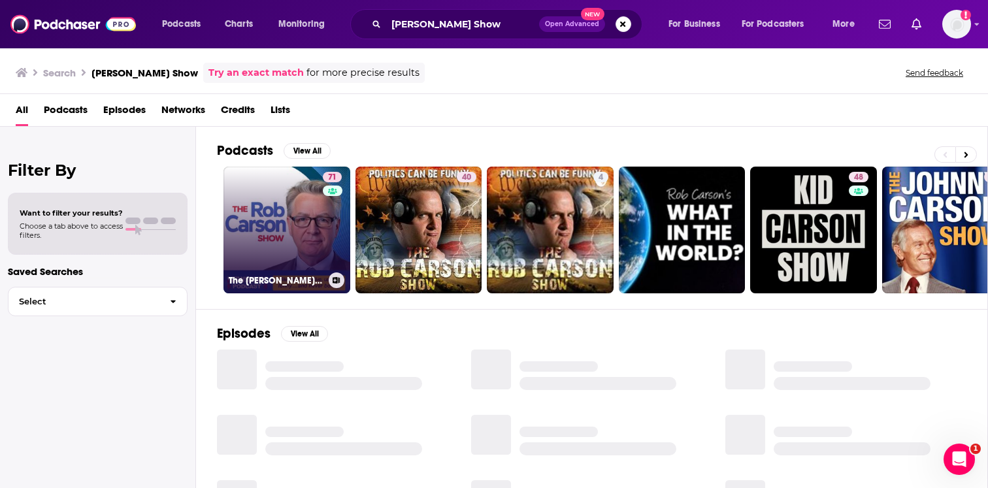
click at [326, 235] on div "71" at bounding box center [334, 222] width 22 height 101
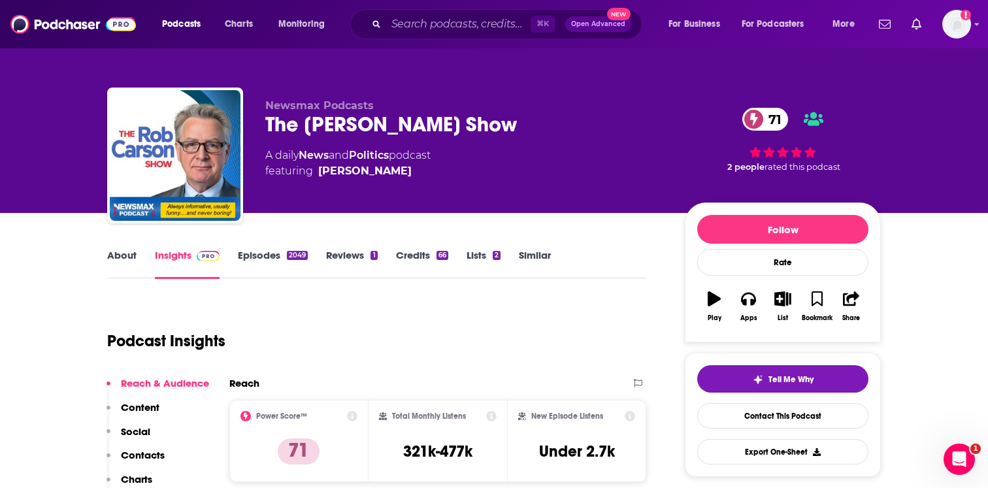
click at [286, 263] on link "Episodes 2049" at bounding box center [273, 264] width 70 height 30
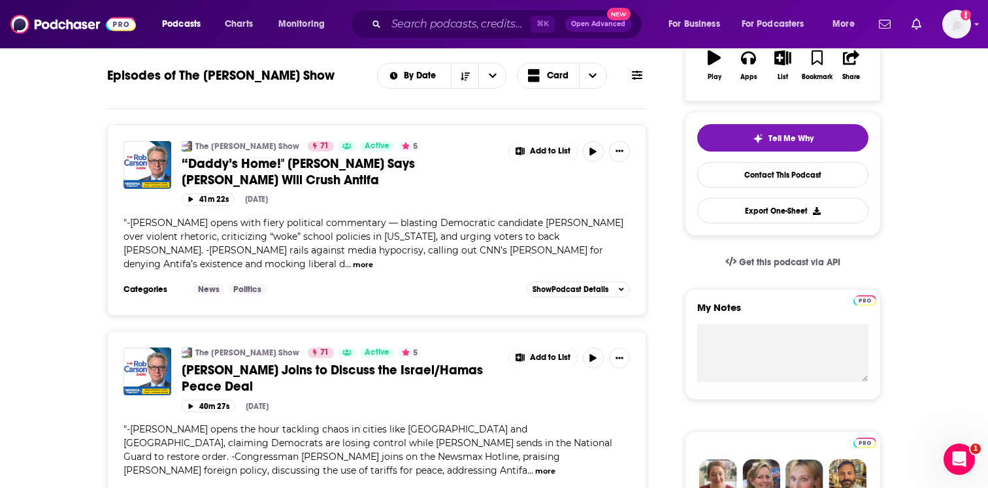
scroll to position [273, 0]
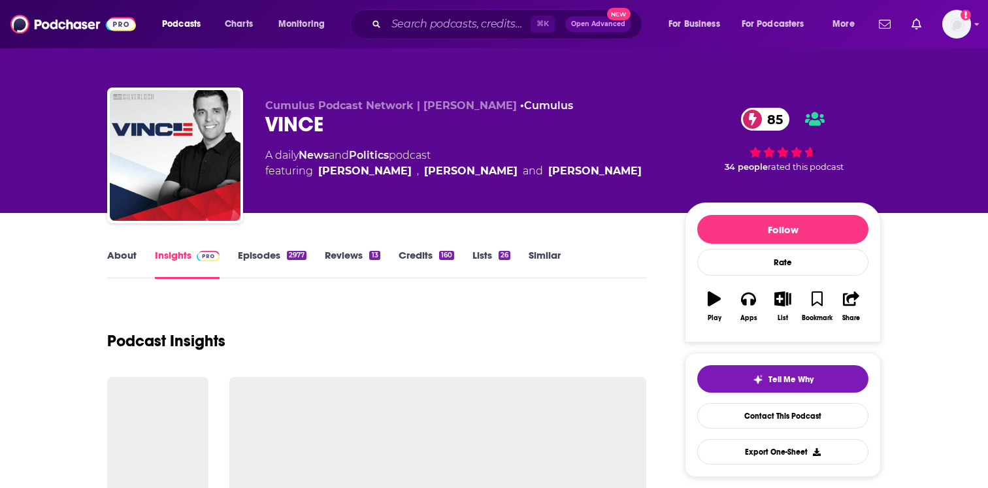
click at [284, 271] on link "Episodes 2977" at bounding box center [272, 264] width 69 height 30
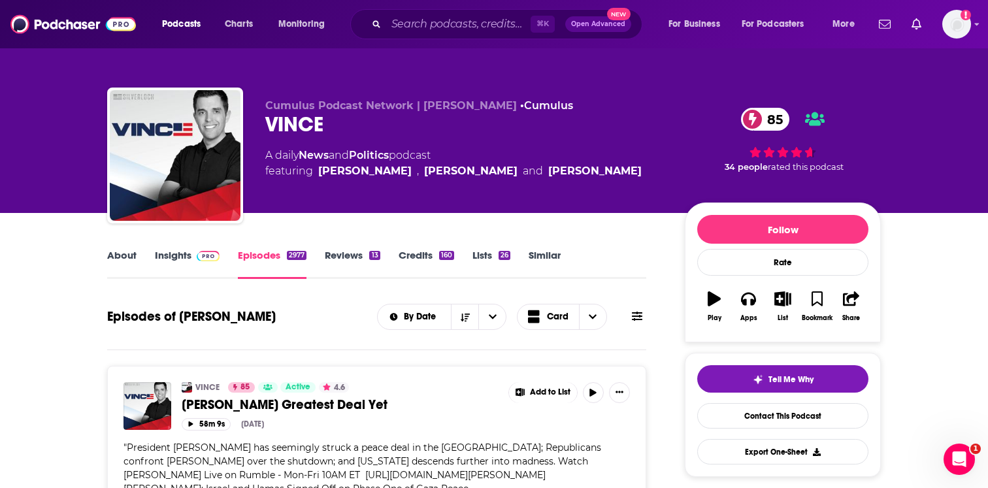
click at [382, 35] on div "⌘ K Open Advanced New" at bounding box center [496, 24] width 292 height 30
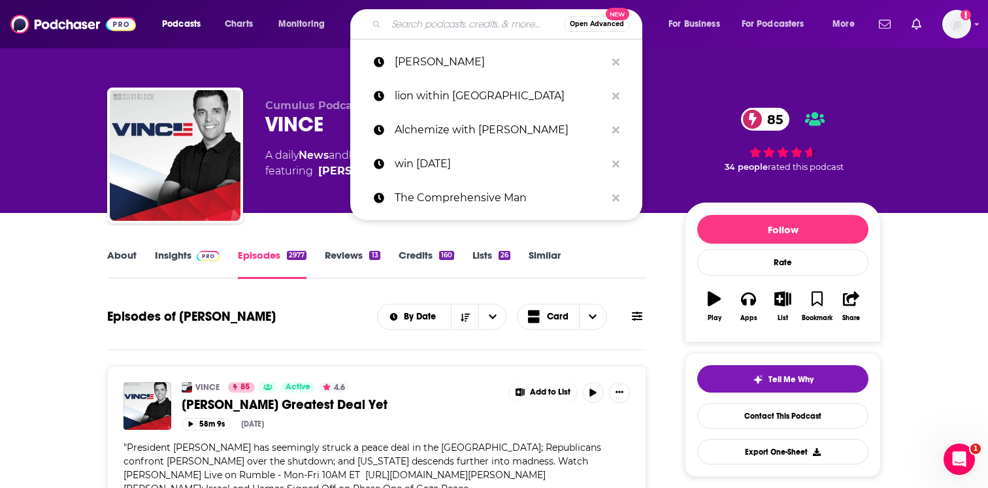
click at [399, 29] on input "Search podcasts, credits, & more..." at bounding box center [475, 24] width 178 height 21
paste input "MVCR Podcast"
type input "MVCR Podcast"
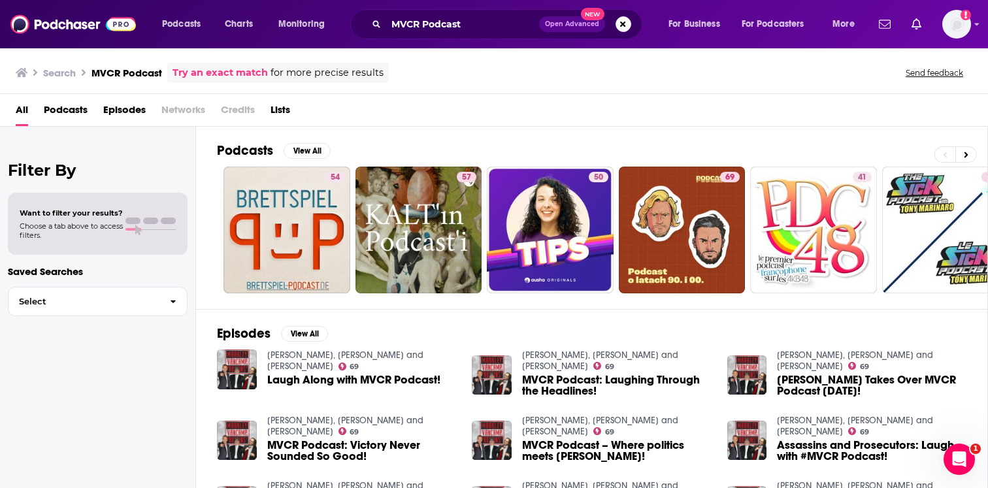
click at [356, 360] on link "[PERSON_NAME], [PERSON_NAME] and [PERSON_NAME]" at bounding box center [345, 361] width 156 height 22
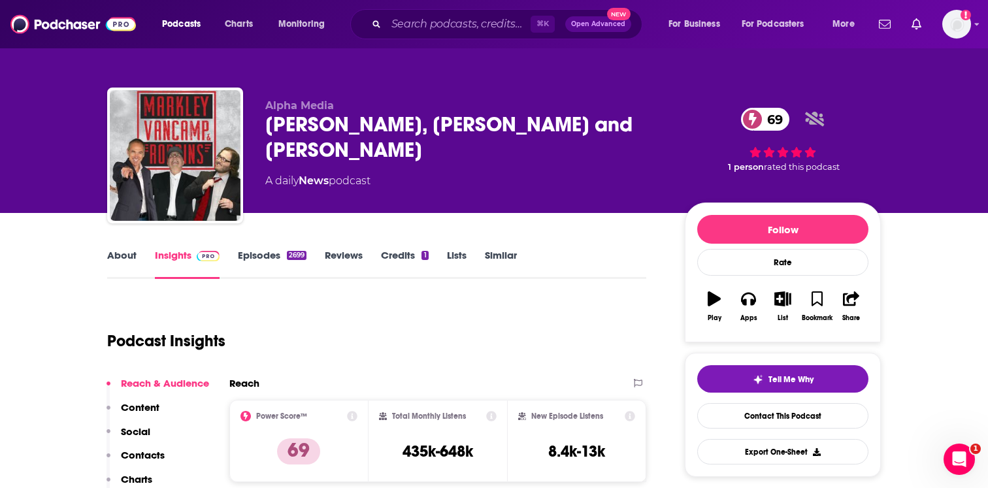
click at [261, 258] on link "Episodes 2699" at bounding box center [272, 264] width 69 height 30
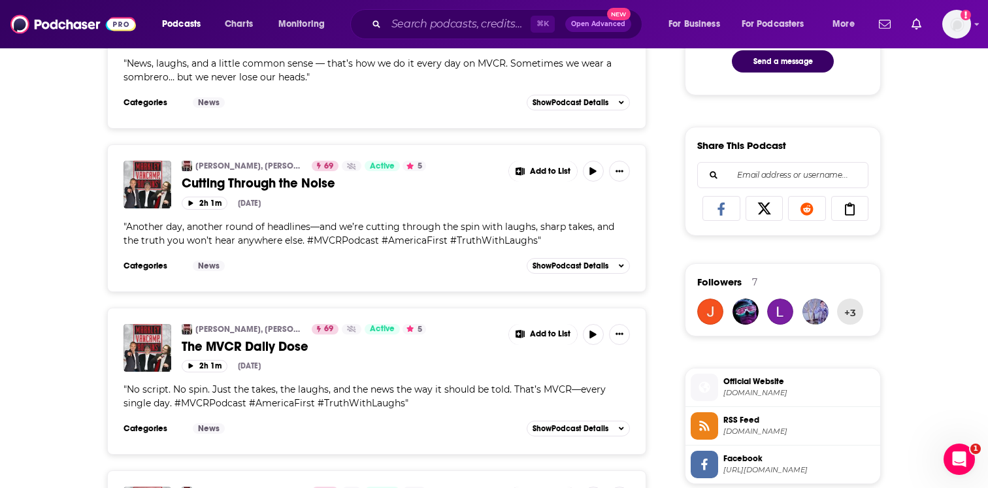
scroll to position [742, 0]
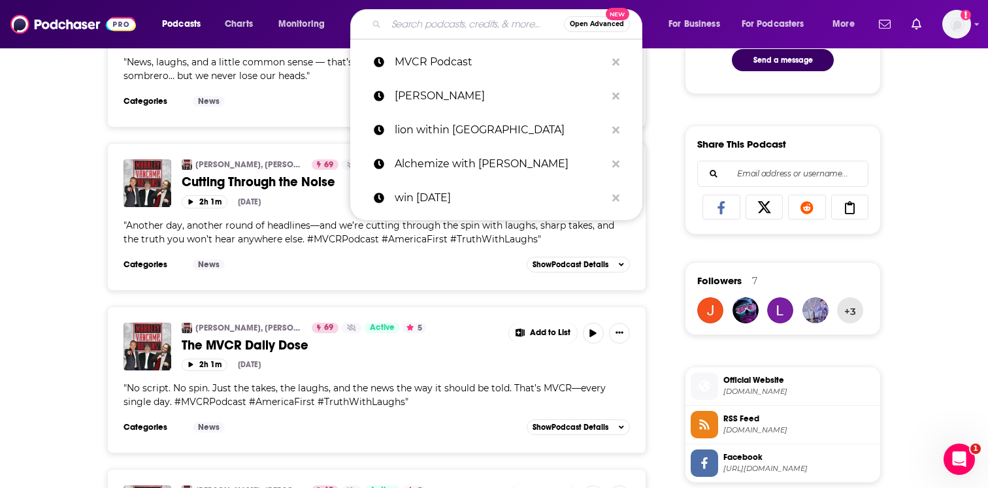
click at [401, 24] on input "Search podcasts, credits, & more..." at bounding box center [475, 24] width 178 height 21
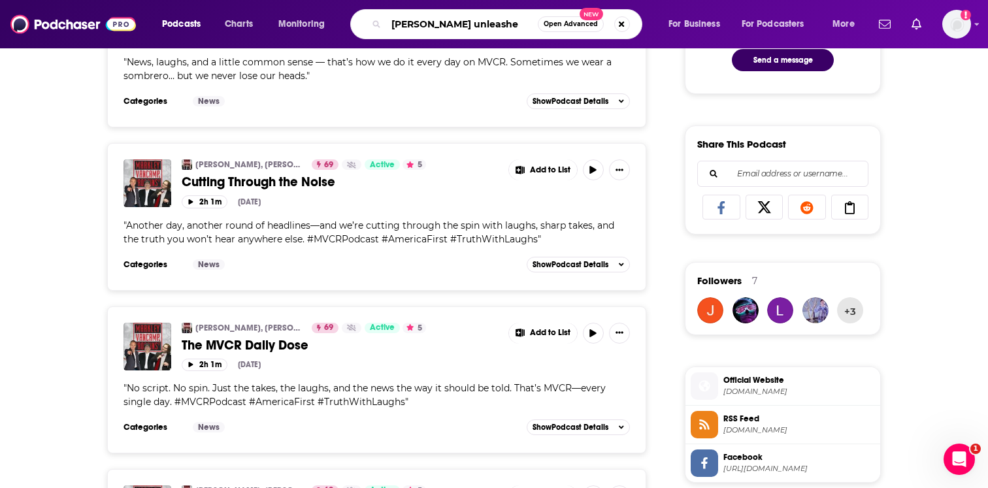
type input "[PERSON_NAME] unleashed"
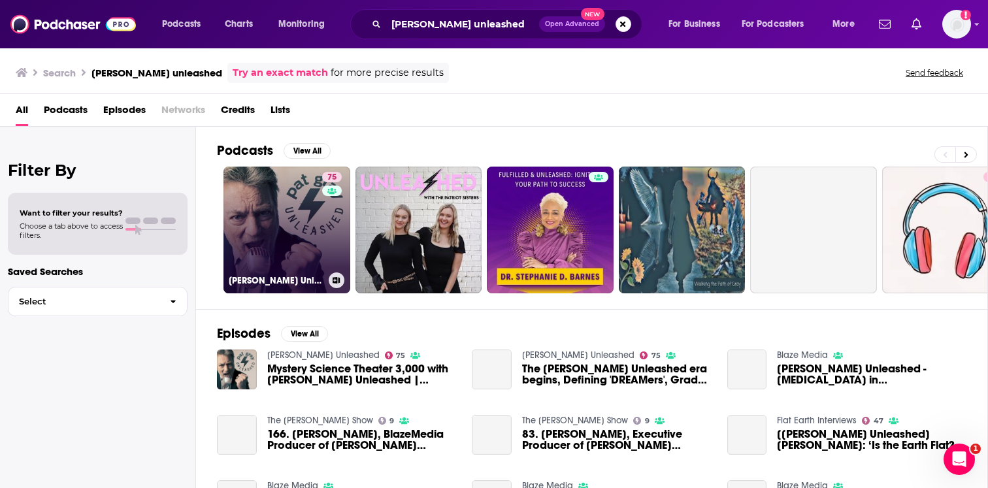
click at [299, 243] on link "75 [PERSON_NAME] Unleashed" at bounding box center [287, 230] width 127 height 127
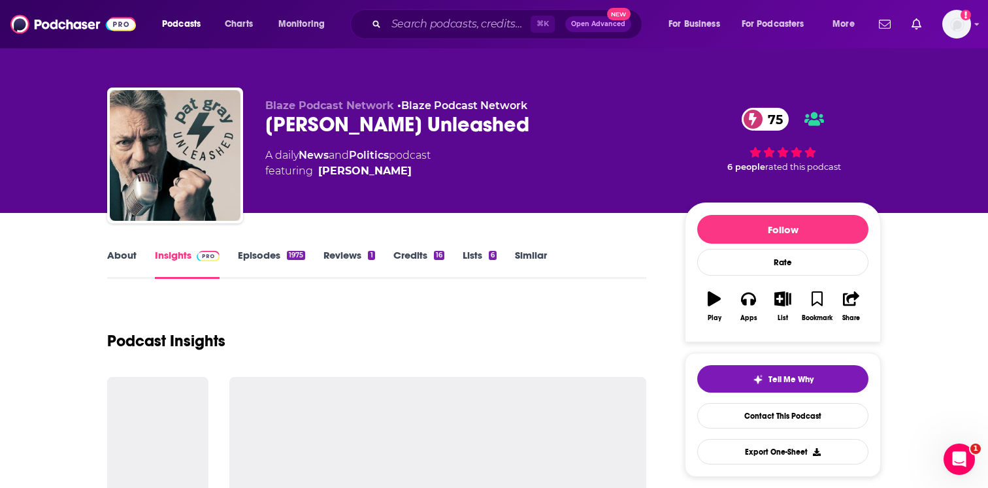
click at [296, 254] on div "1975" at bounding box center [296, 255] width 18 height 9
